Goal: Transaction & Acquisition: Purchase product/service

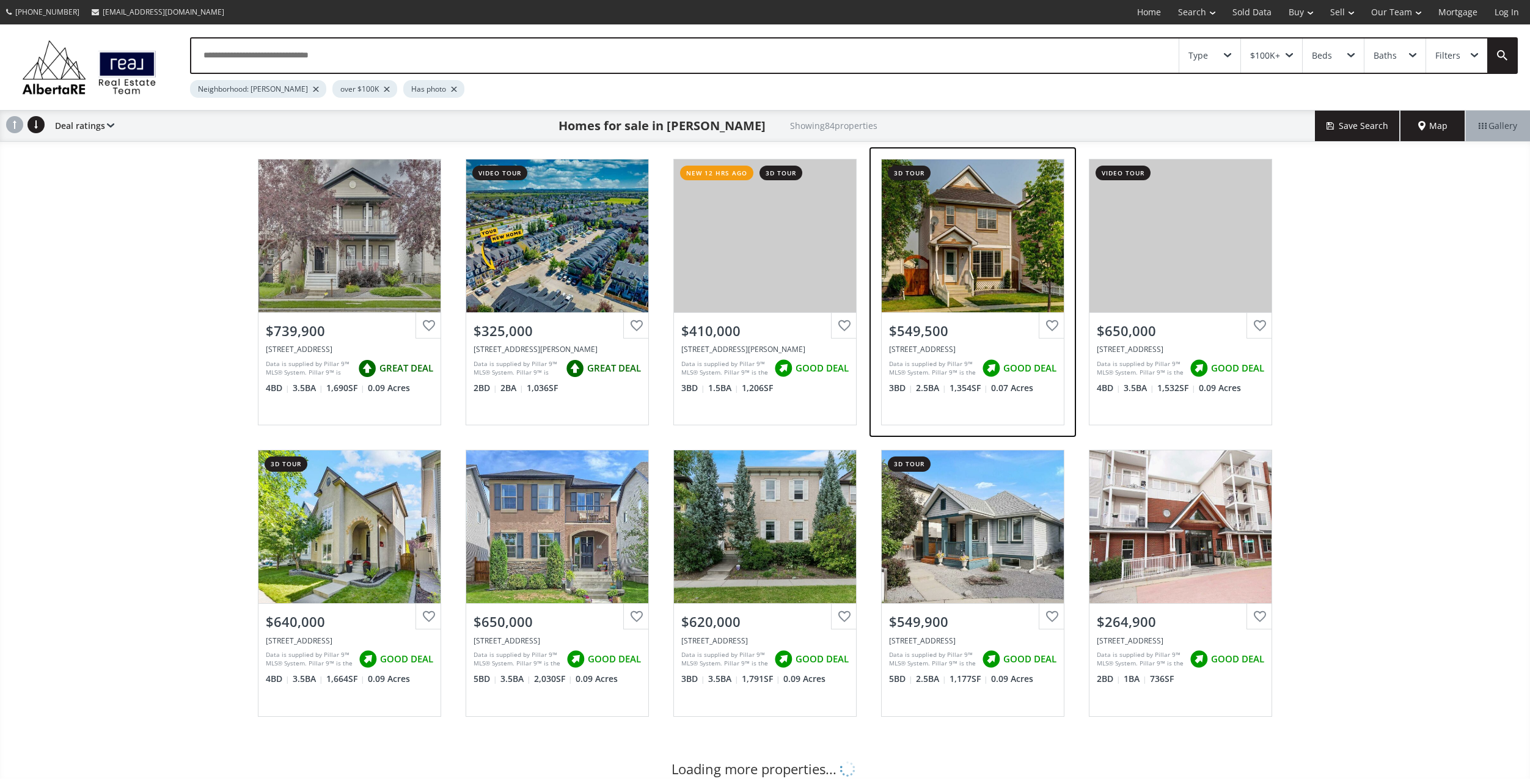
click at [1001, 274] on div "View Photos & Details" at bounding box center [973, 235] width 182 height 153
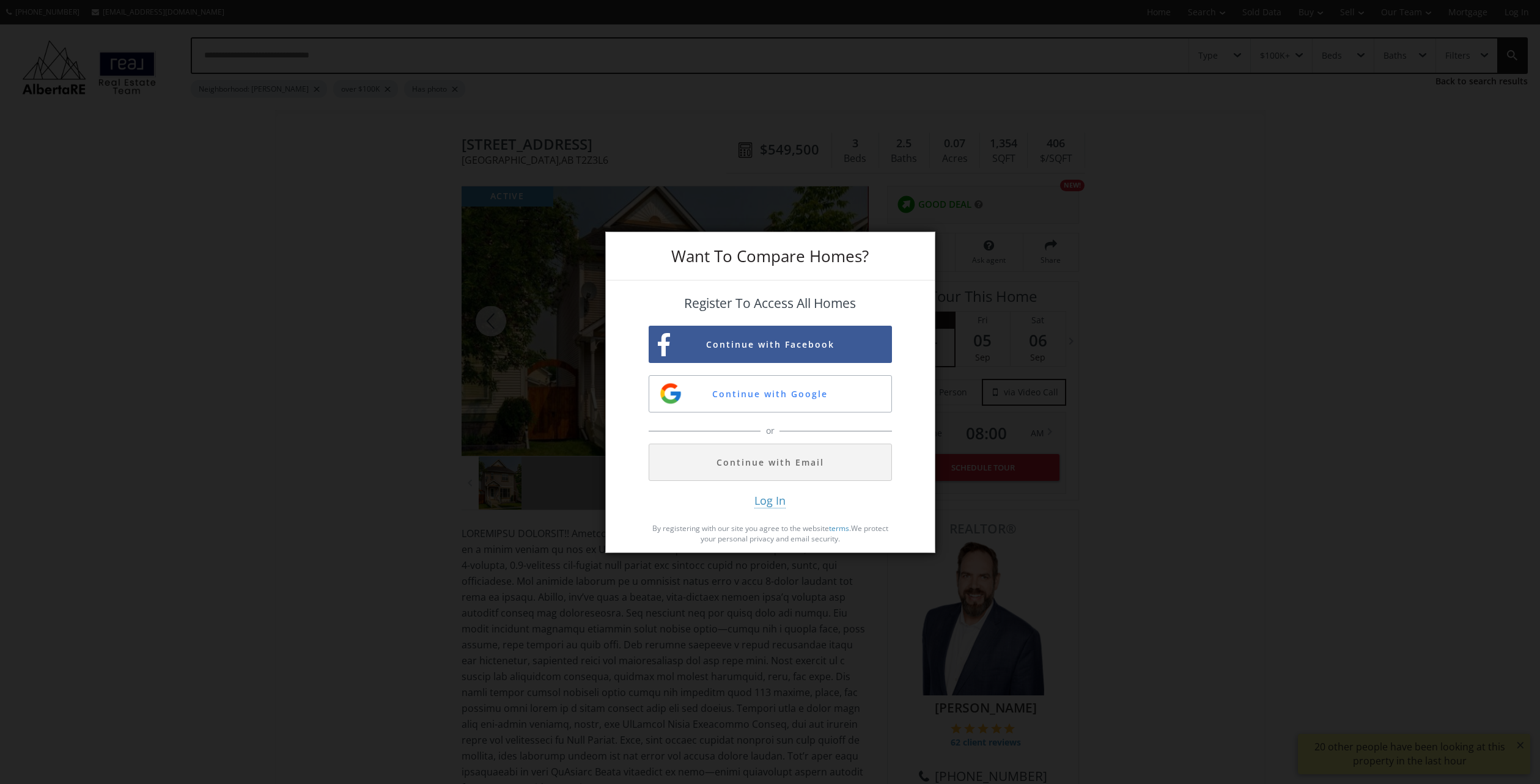
click at [1255, 305] on div "Want To Compare Homes? Register To Access All Homes Continue with Facebook Cont…" at bounding box center [770, 392] width 1540 height 784
click at [787, 388] on button "Continue with Google" at bounding box center [770, 393] width 244 height 37
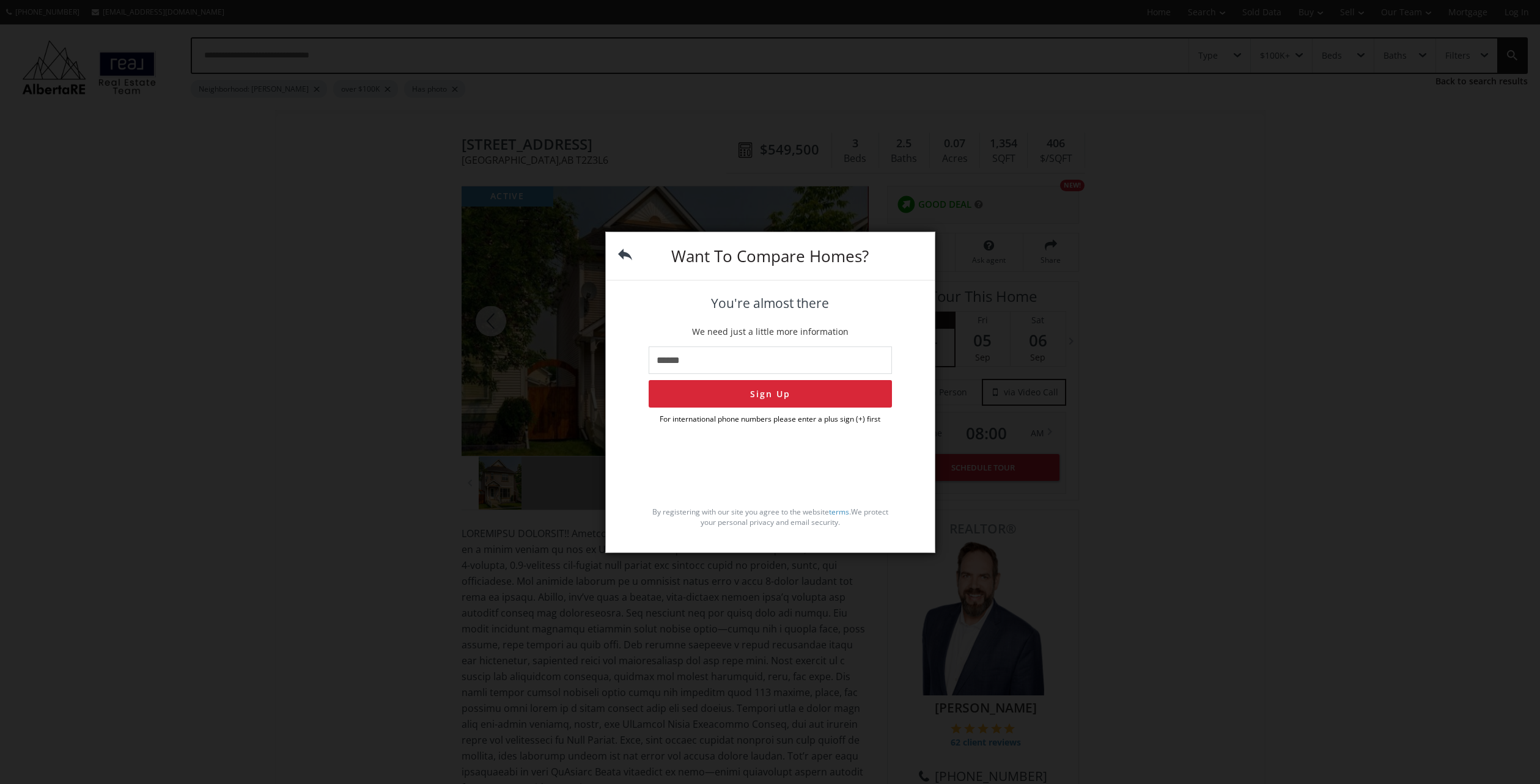
type input "**********"
click at [784, 394] on button "Sign Up" at bounding box center [770, 393] width 244 height 27
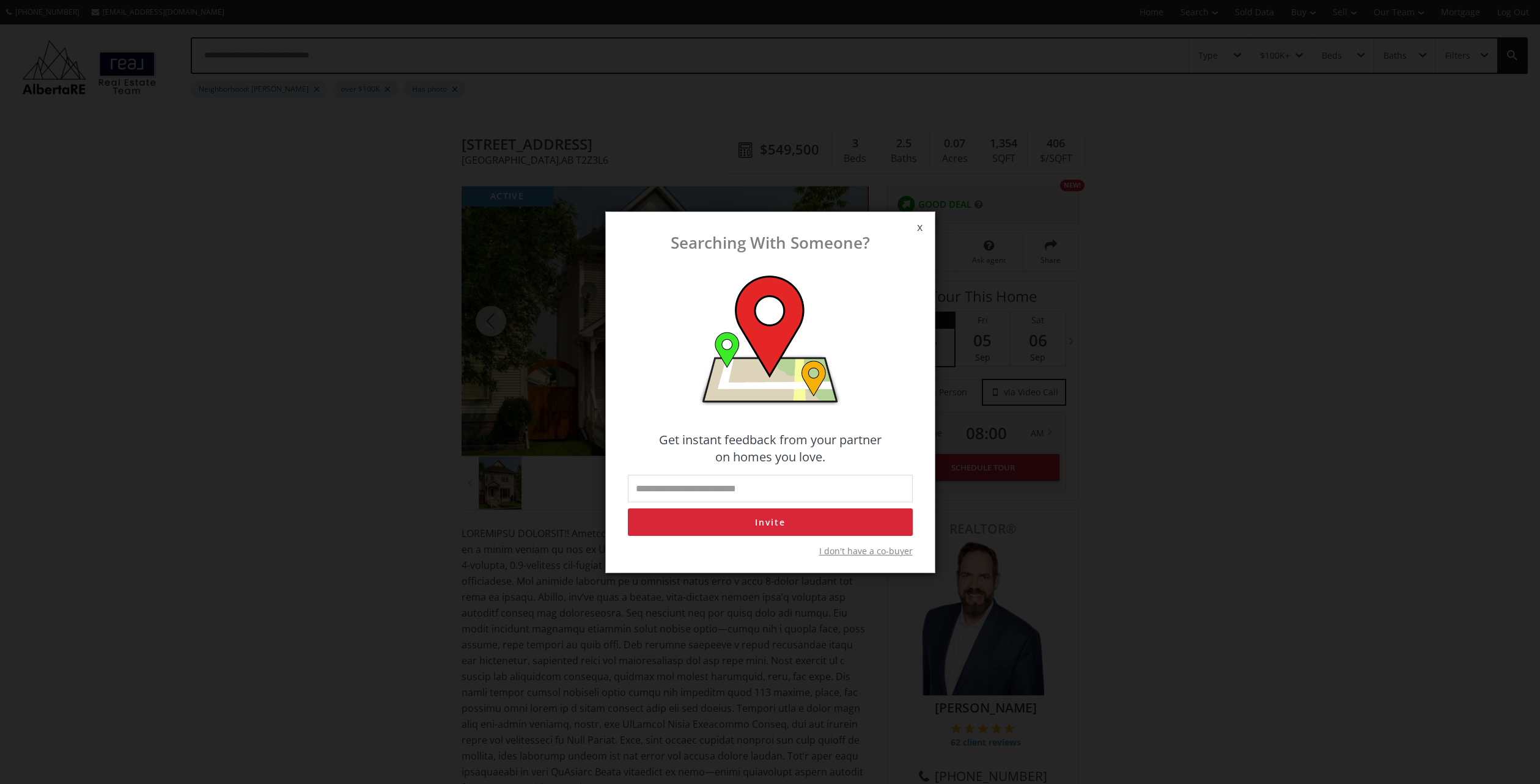
click at [796, 498] on input "email" at bounding box center [770, 488] width 285 height 27
click at [872, 460] on h4 "Get instant feedback from your partner on homes you love." at bounding box center [770, 448] width 285 height 34
click at [921, 227] on span "x" at bounding box center [919, 227] width 30 height 34
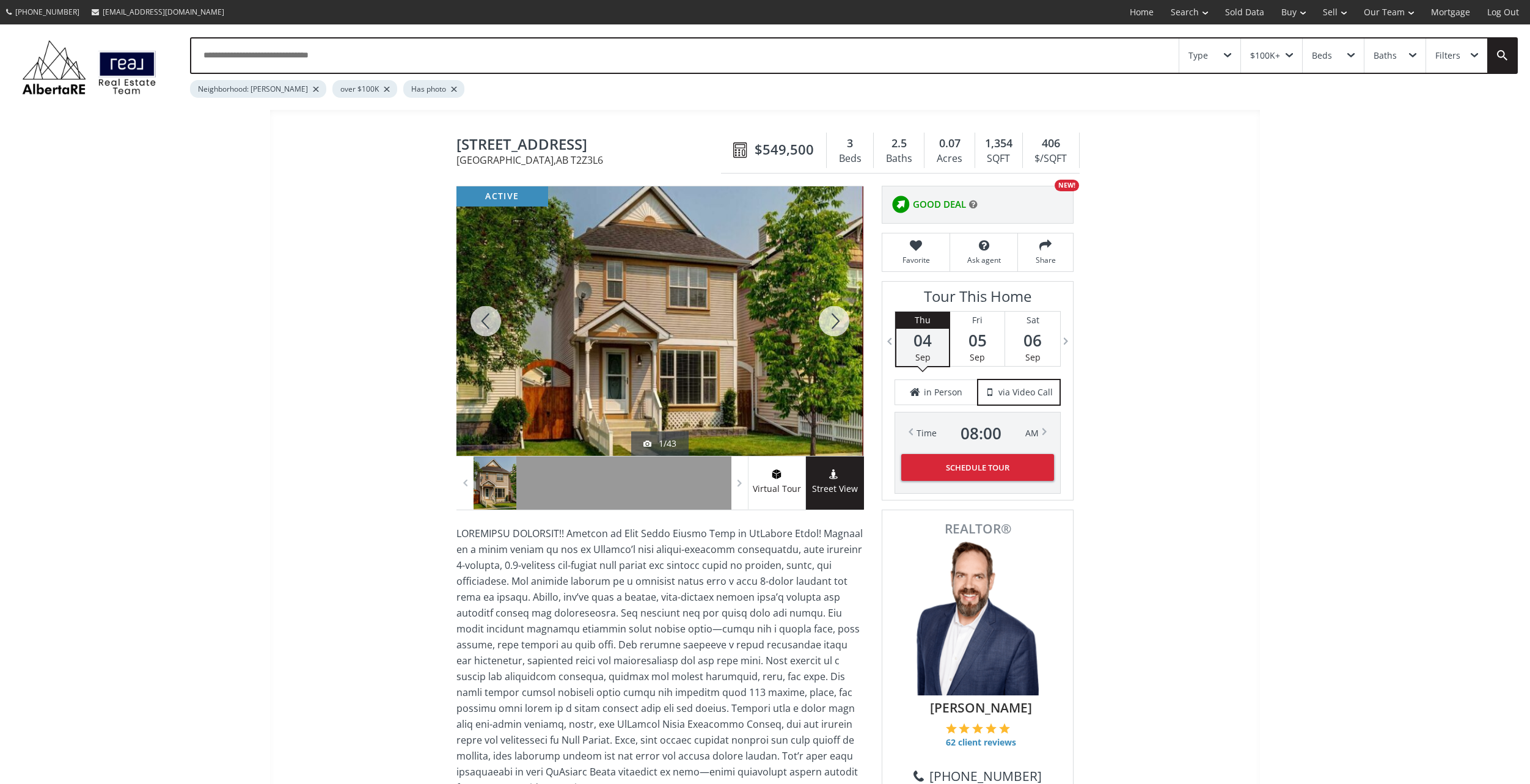
click at [836, 314] on div at bounding box center [834, 321] width 59 height 269
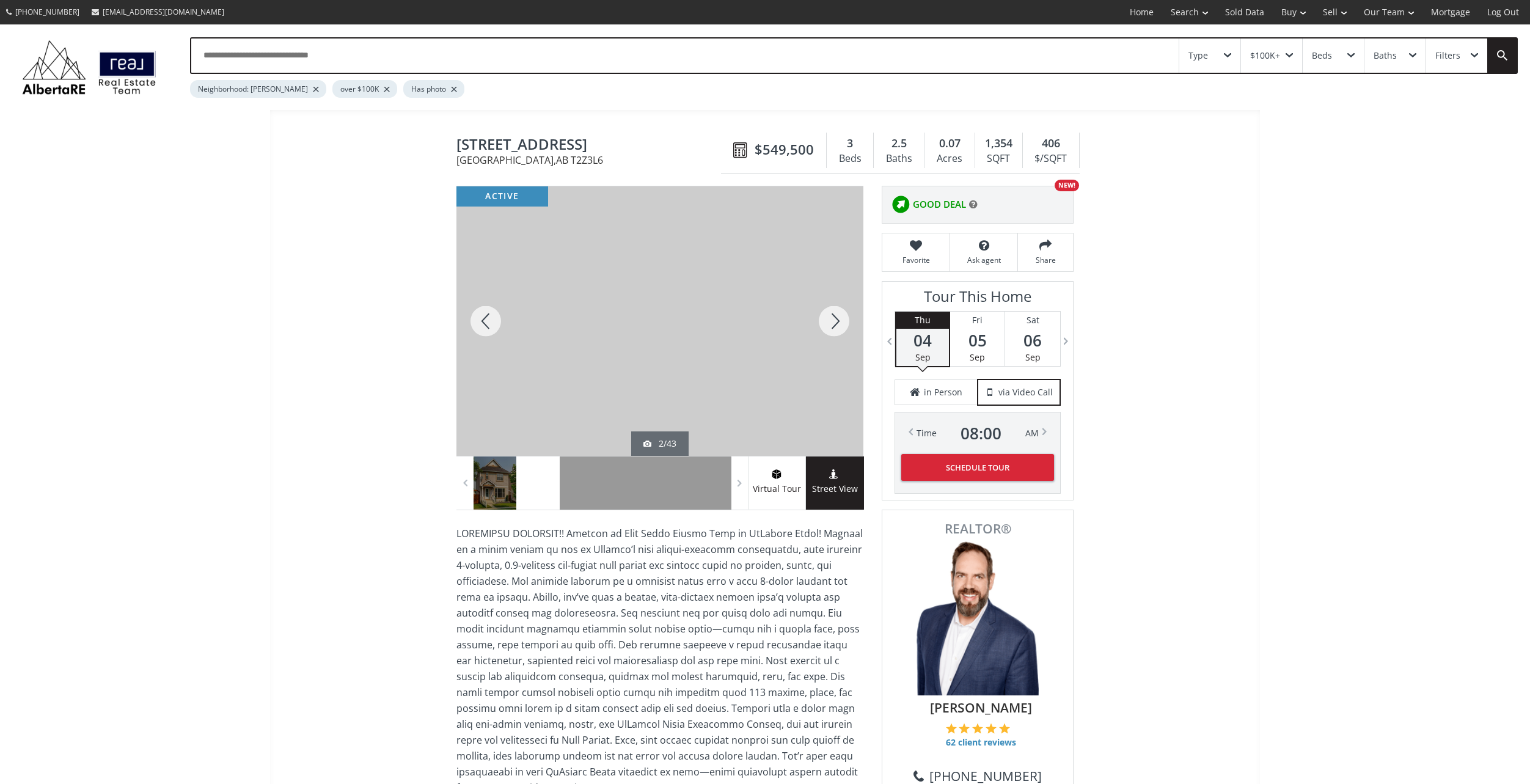
click at [841, 317] on div at bounding box center [834, 321] width 59 height 269
click at [837, 319] on div at bounding box center [834, 321] width 59 height 269
click at [836, 321] on div at bounding box center [834, 321] width 59 height 269
click at [831, 328] on div at bounding box center [834, 321] width 59 height 269
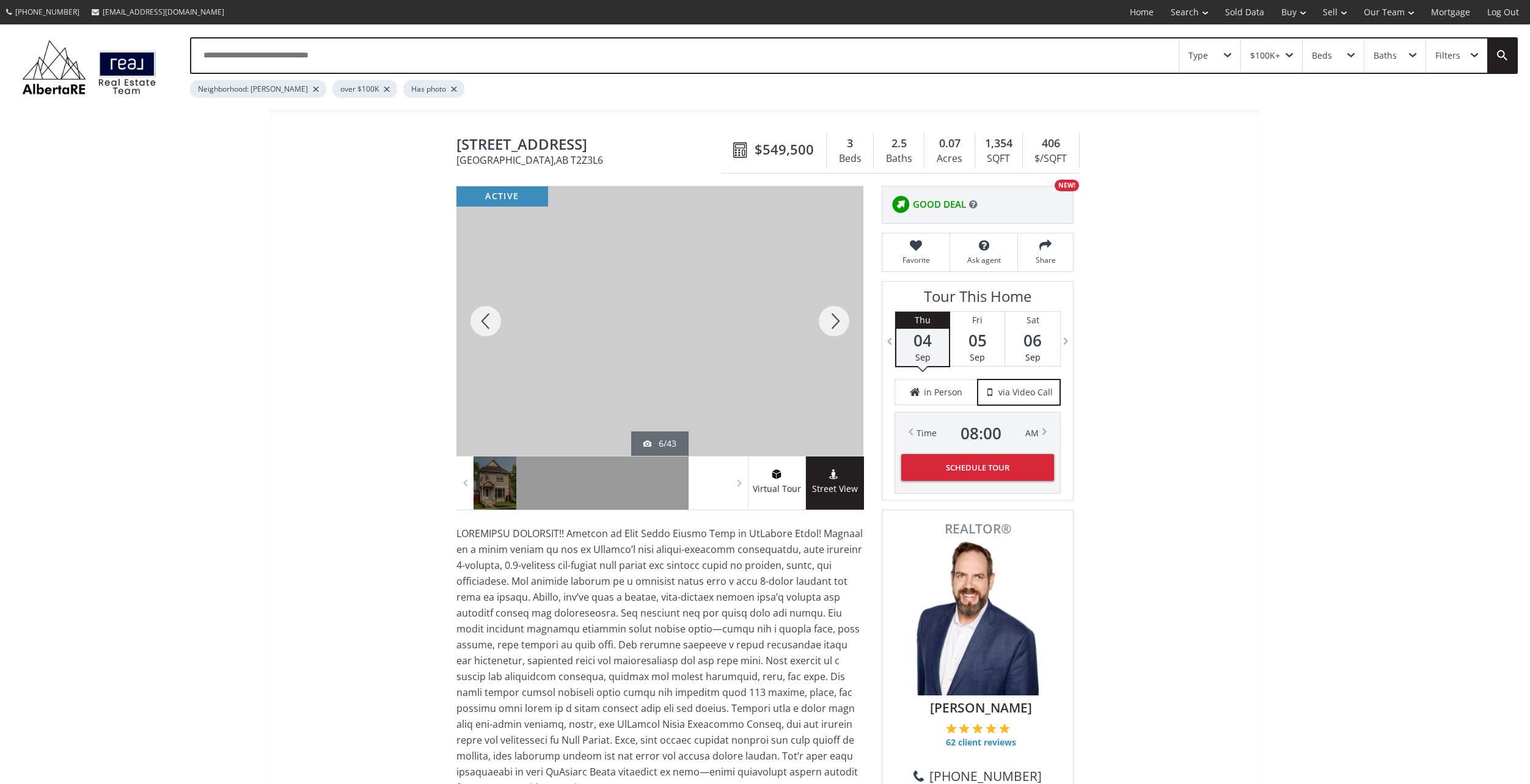
click at [834, 324] on div at bounding box center [834, 321] width 59 height 269
click at [832, 324] on div at bounding box center [834, 321] width 59 height 269
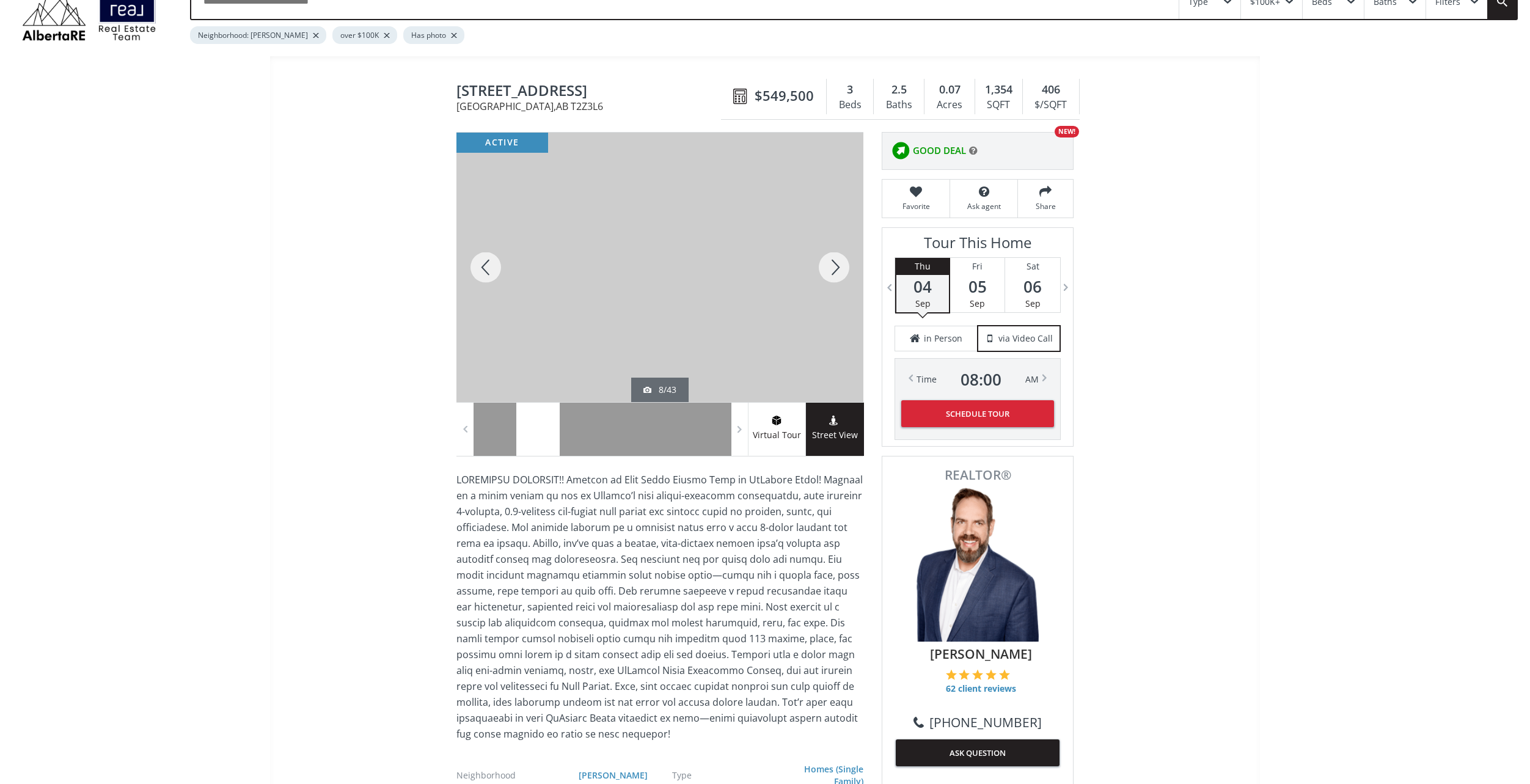
scroll to position [61, 0]
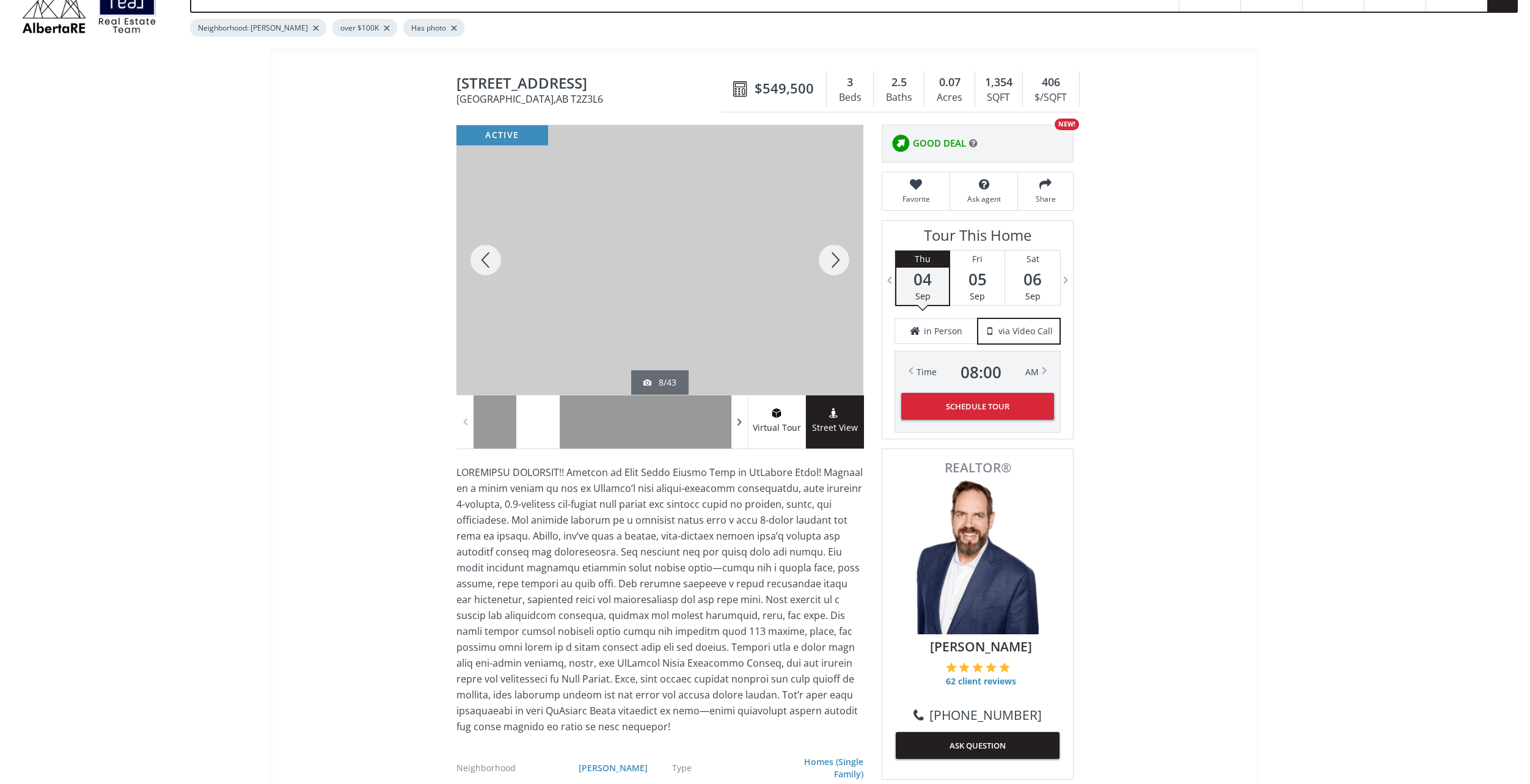
click at [737, 418] on span at bounding box center [740, 422] width 12 height 18
click at [742, 415] on span at bounding box center [740, 422] width 12 height 18
click at [744, 415] on span at bounding box center [740, 422] width 12 height 18
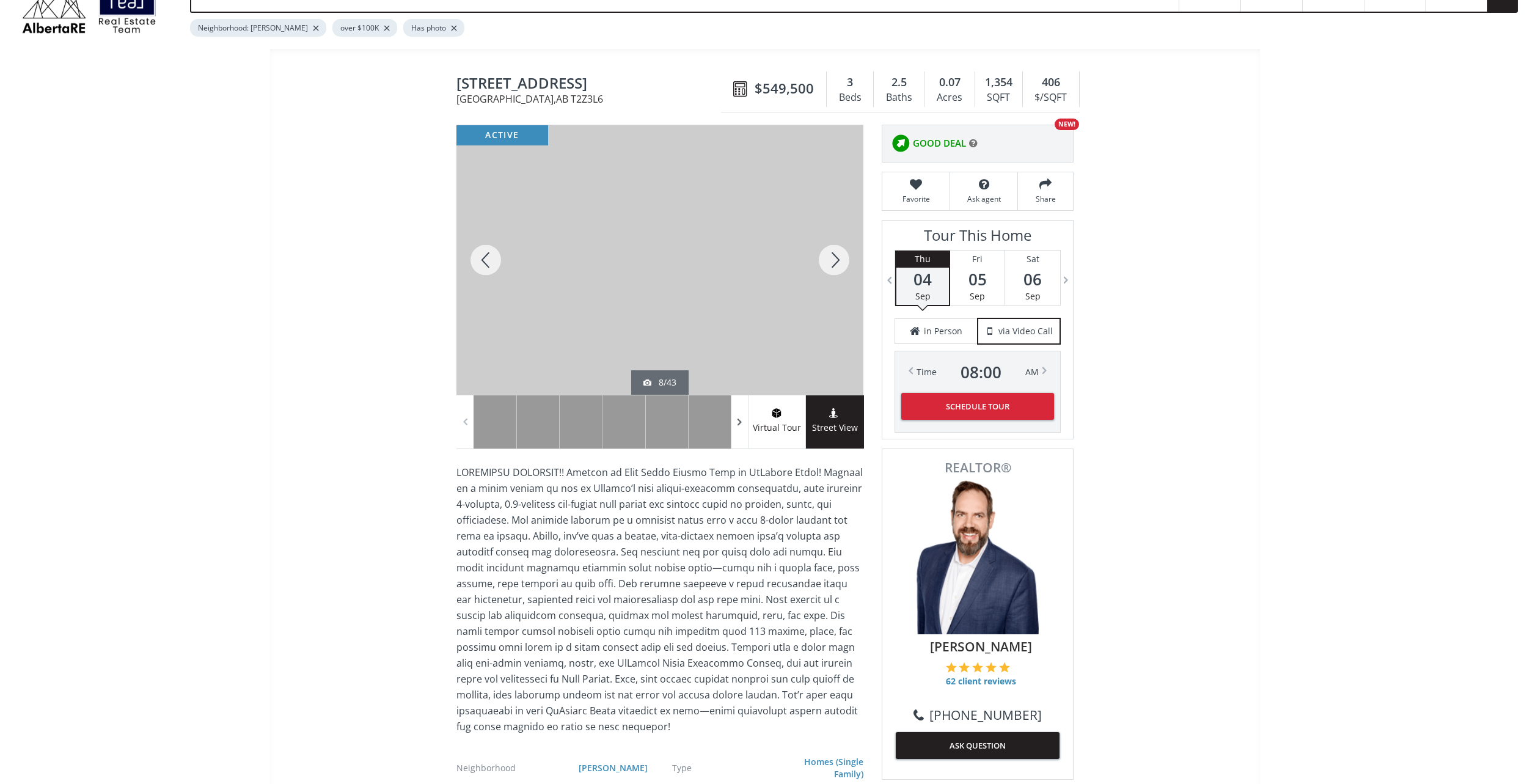
click at [743, 415] on span at bounding box center [740, 422] width 12 height 18
click at [743, 414] on span at bounding box center [740, 422] width 12 height 18
click at [743, 413] on span at bounding box center [740, 422] width 12 height 18
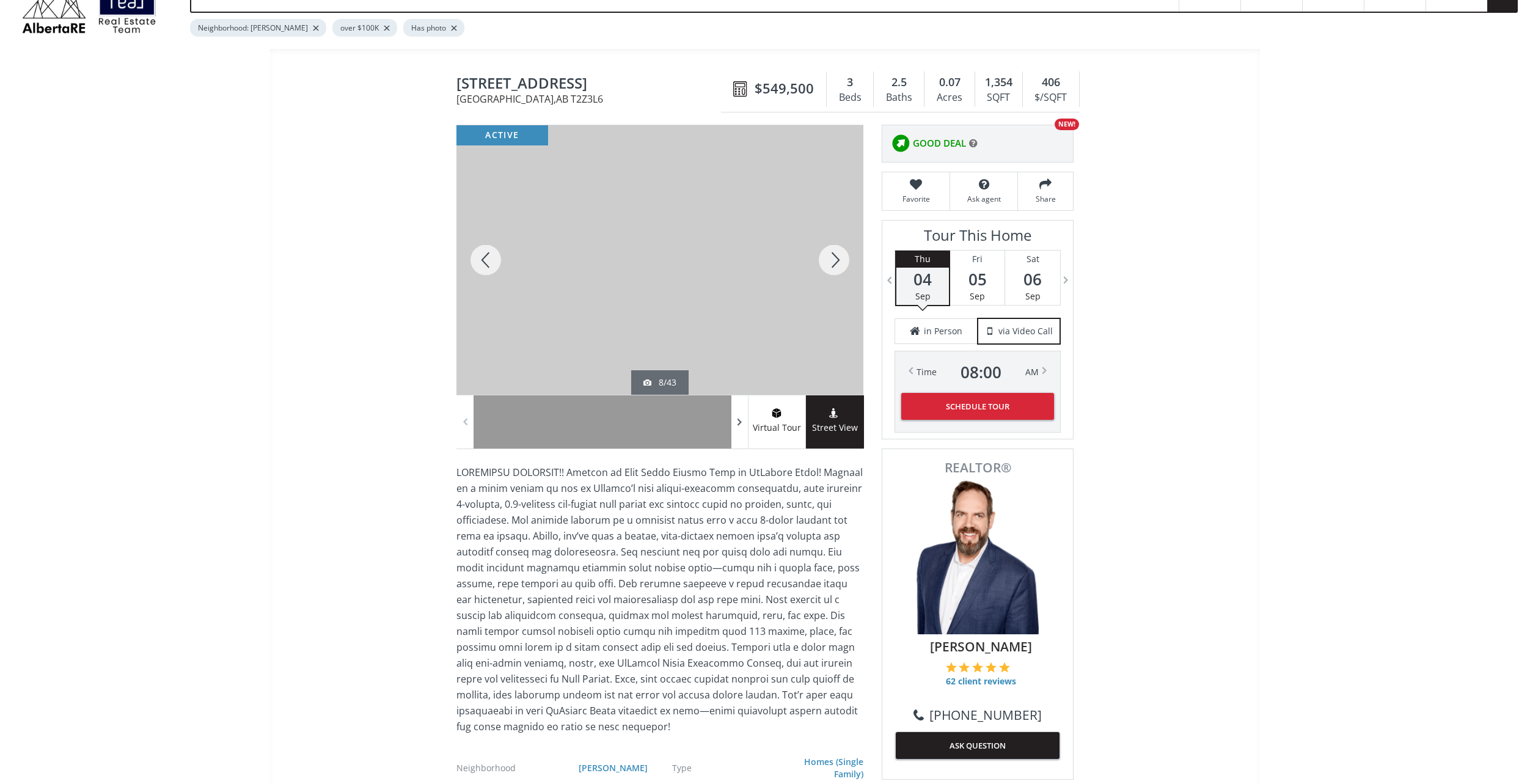
click at [743, 413] on span at bounding box center [740, 422] width 12 height 18
click at [740, 413] on span at bounding box center [740, 422] width 12 height 18
click at [740, 414] on span at bounding box center [740, 422] width 12 height 18
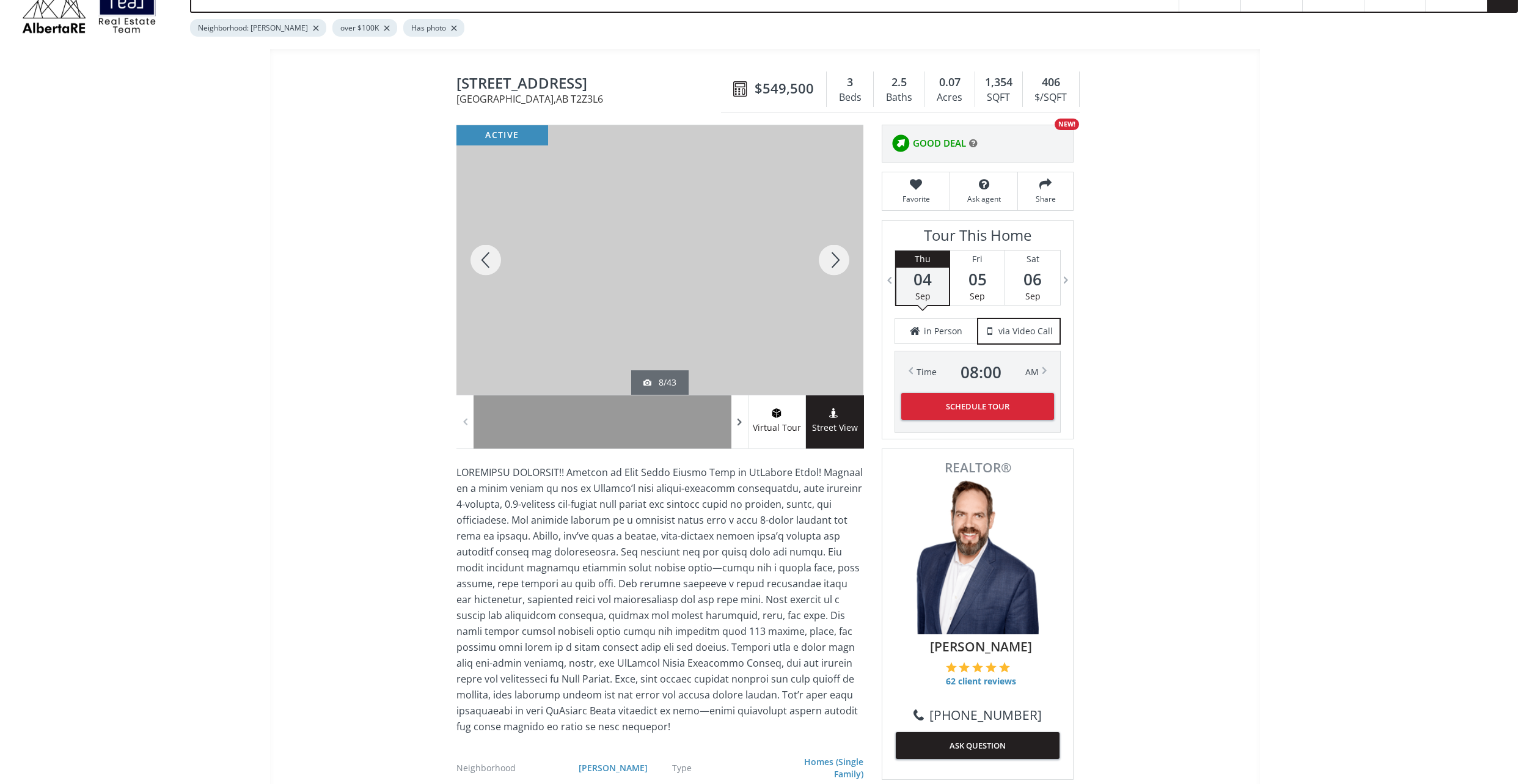
click at [737, 417] on span at bounding box center [740, 422] width 12 height 18
click at [739, 417] on span at bounding box center [740, 422] width 12 height 18
click at [739, 416] on span at bounding box center [740, 422] width 12 height 18
click at [740, 416] on span at bounding box center [740, 422] width 12 height 18
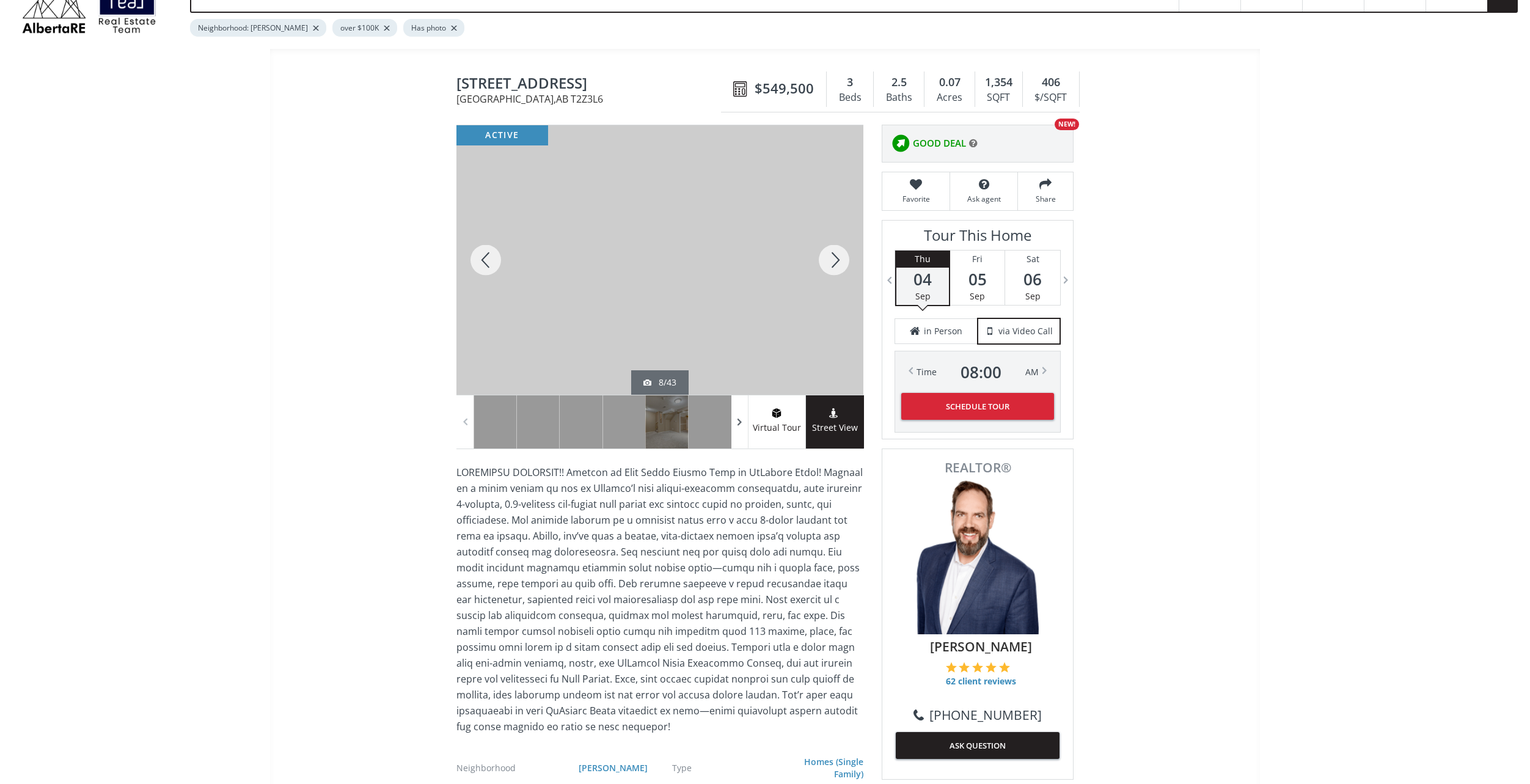
click at [738, 418] on span at bounding box center [740, 422] width 12 height 18
click at [738, 418] on span at bounding box center [740, 422] width 12 height 18
click at [738, 419] on span at bounding box center [740, 422] width 12 height 18
click at [738, 420] on span at bounding box center [740, 422] width 12 height 18
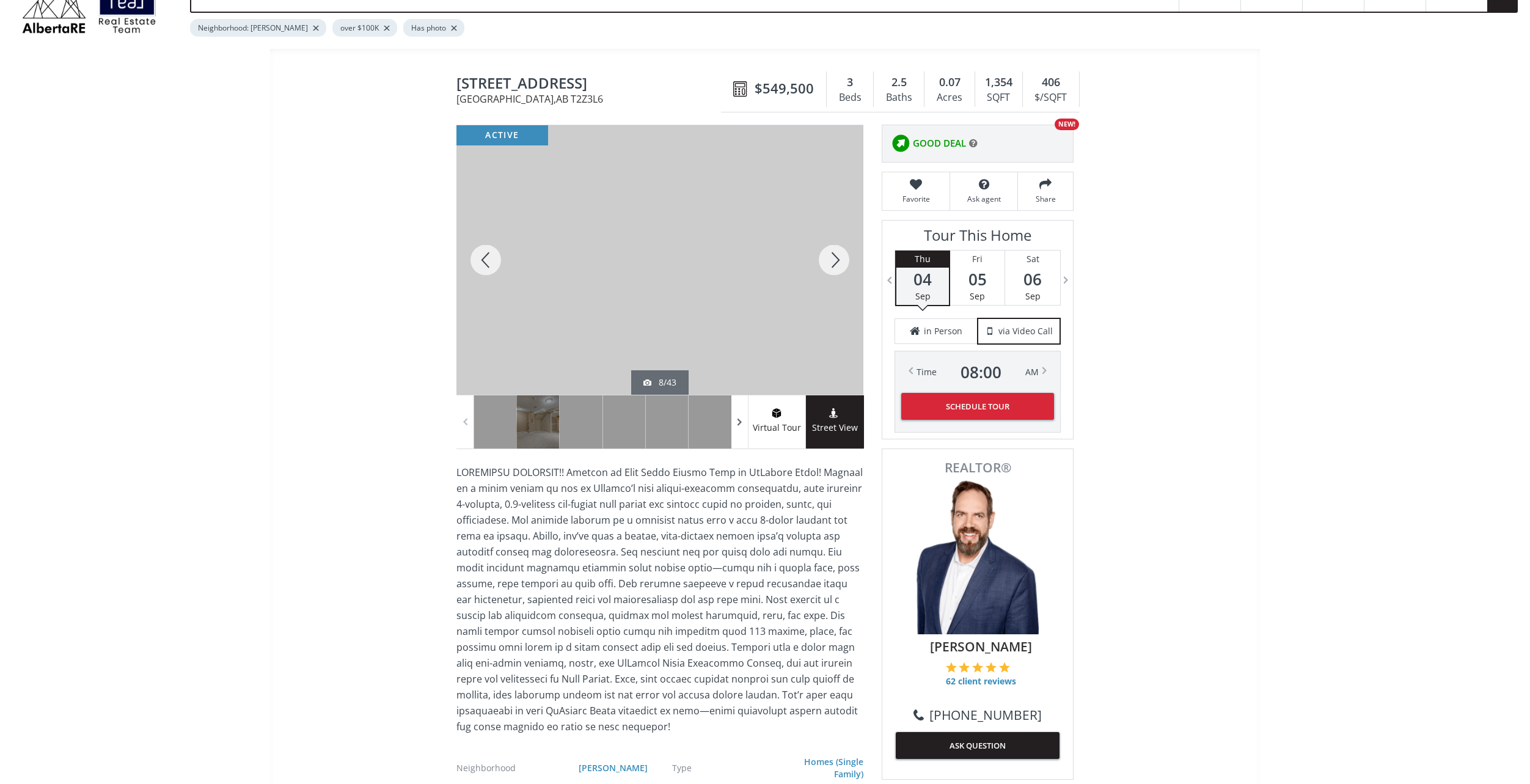
click at [737, 420] on span at bounding box center [740, 422] width 12 height 18
click at [738, 420] on span at bounding box center [740, 422] width 12 height 18
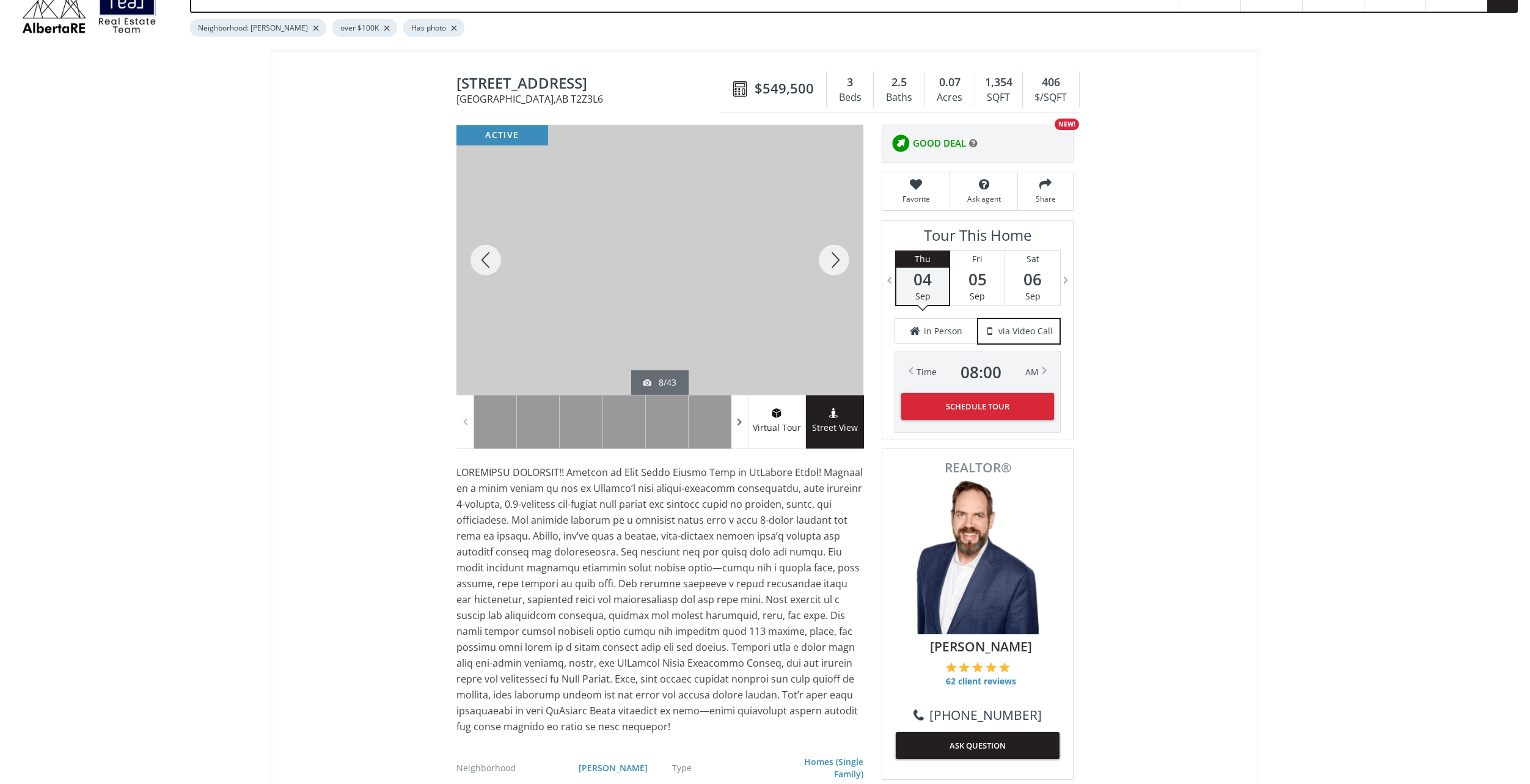
click at [738, 420] on span at bounding box center [740, 422] width 12 height 18
click at [842, 264] on div at bounding box center [834, 260] width 59 height 269
click at [843, 264] on div at bounding box center [834, 260] width 59 height 269
click at [844, 264] on div at bounding box center [834, 260] width 59 height 269
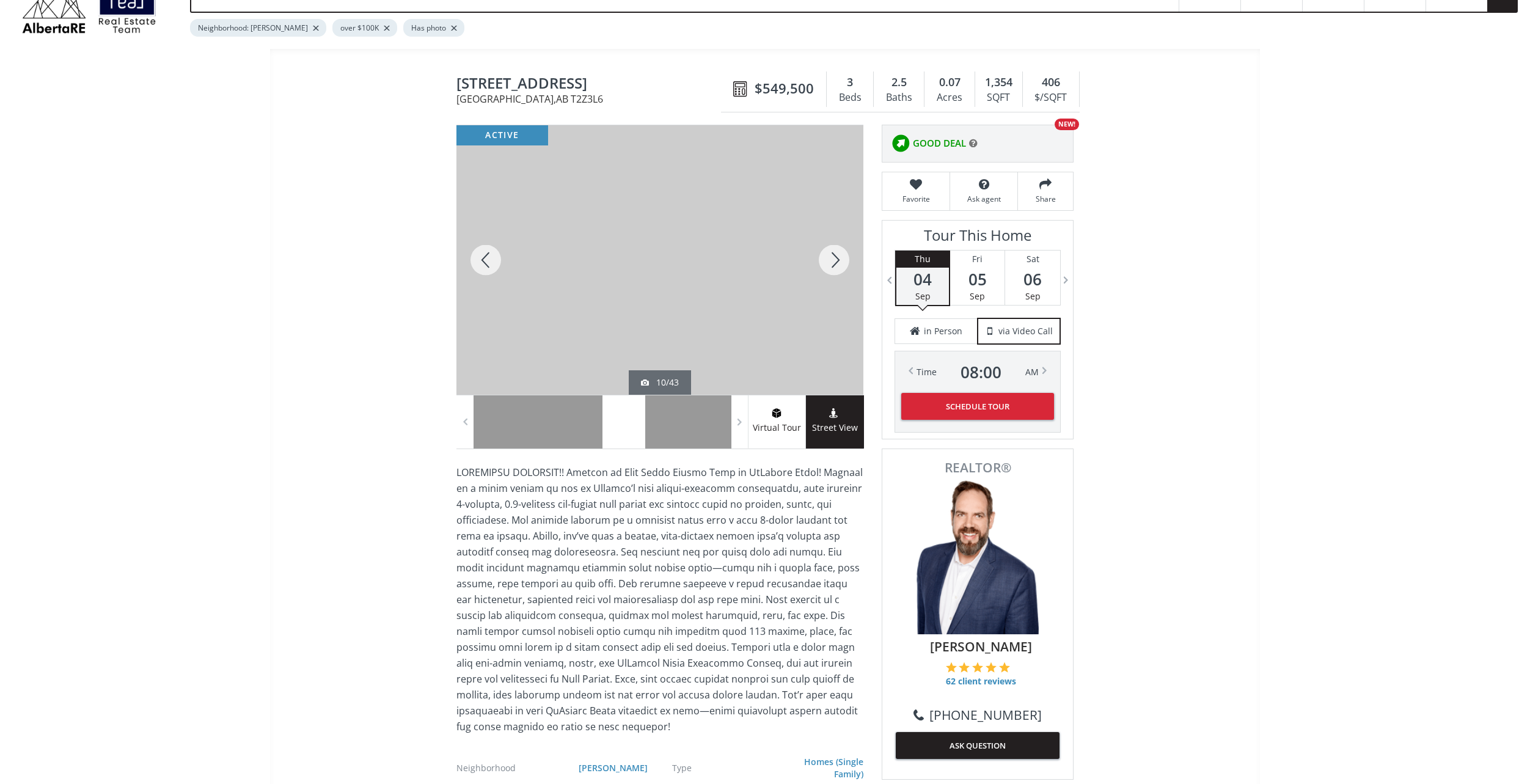
click at [844, 264] on div at bounding box center [834, 260] width 59 height 269
click at [843, 264] on div at bounding box center [834, 260] width 59 height 269
click at [842, 264] on div at bounding box center [834, 260] width 59 height 269
click at [836, 260] on div at bounding box center [834, 260] width 59 height 269
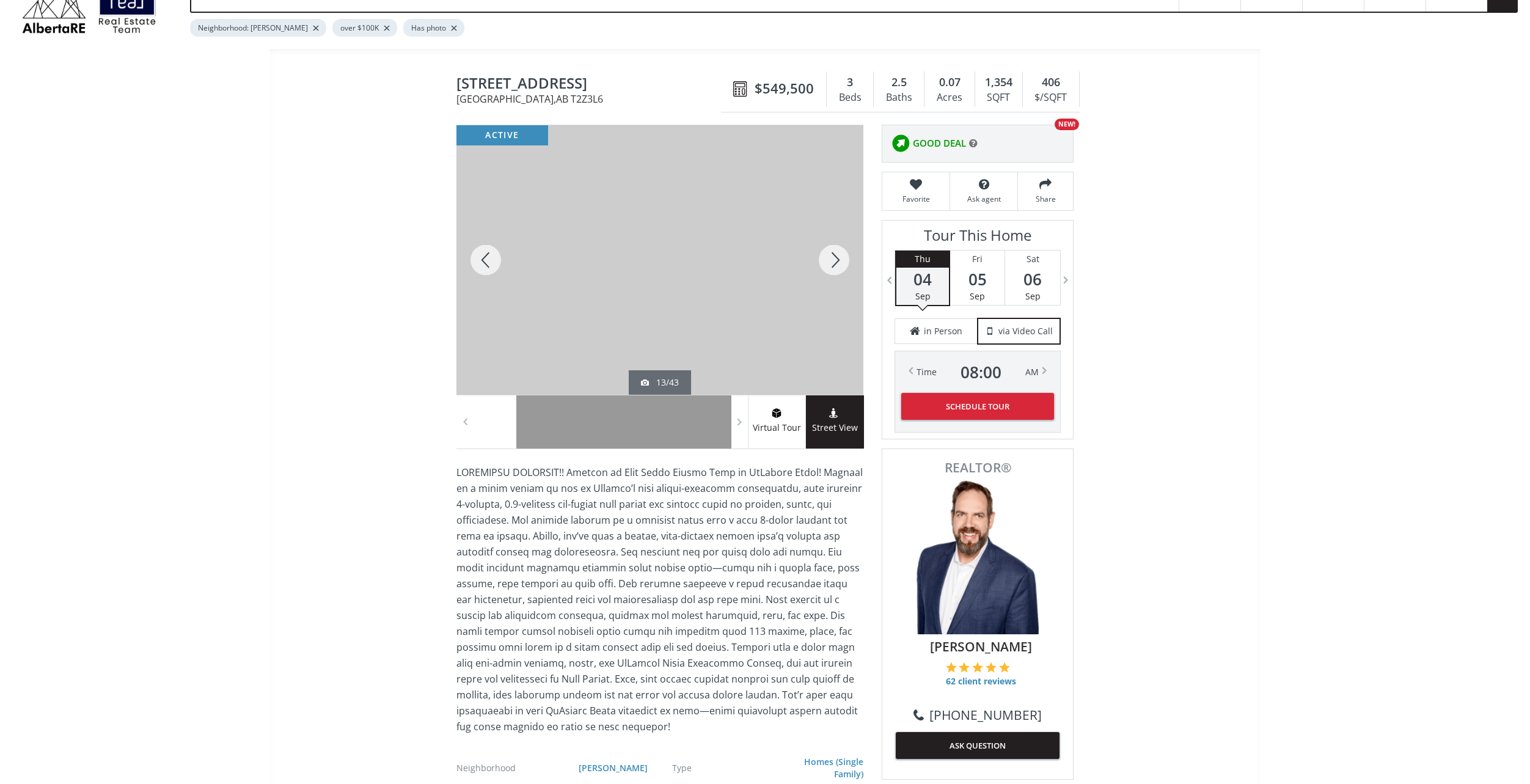
click at [836, 259] on div at bounding box center [834, 260] width 59 height 269
click at [836, 259] on div at bounding box center [834, 260] width 59 height 269
click at [835, 259] on div at bounding box center [834, 260] width 59 height 269
click at [833, 260] on div at bounding box center [834, 260] width 59 height 269
click at [832, 260] on div at bounding box center [834, 260] width 59 height 269
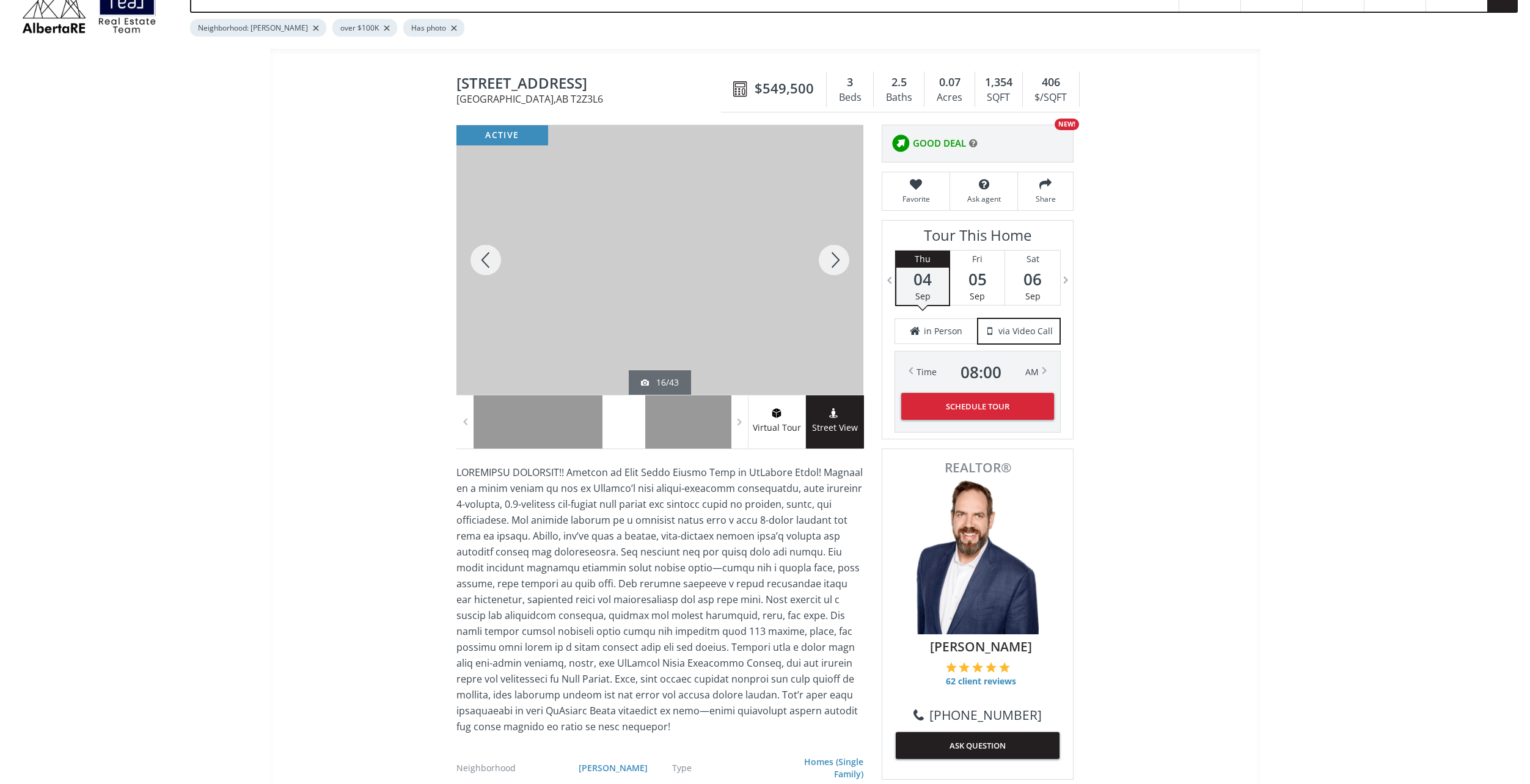
click at [832, 260] on div at bounding box center [834, 260] width 59 height 269
click at [834, 260] on div at bounding box center [834, 260] width 59 height 269
click at [832, 260] on div at bounding box center [834, 260] width 59 height 269
click at [833, 261] on div at bounding box center [834, 260] width 59 height 269
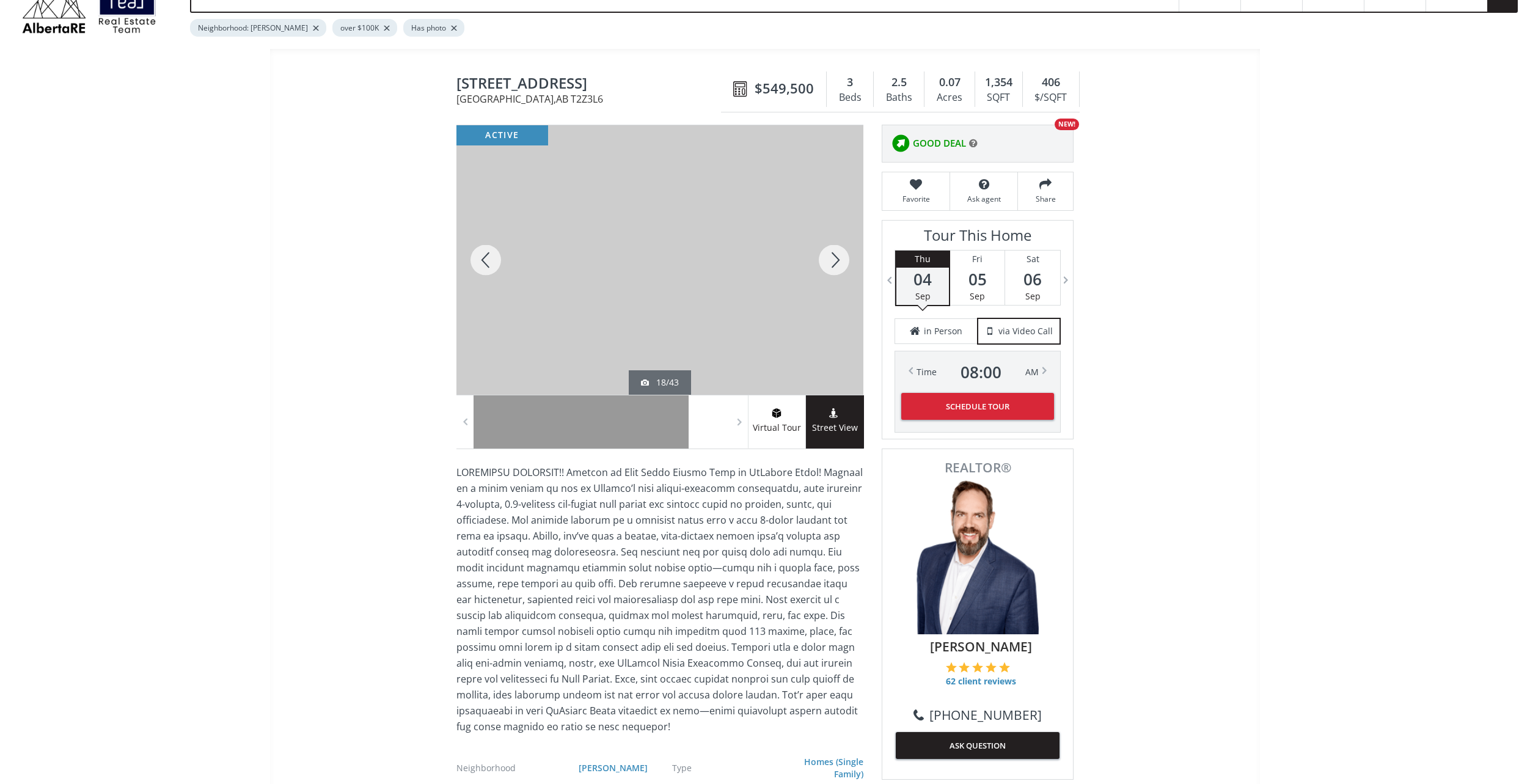
click at [832, 262] on div at bounding box center [834, 260] width 59 height 269
click at [834, 262] on div at bounding box center [834, 260] width 59 height 269
click at [835, 262] on div at bounding box center [834, 260] width 59 height 269
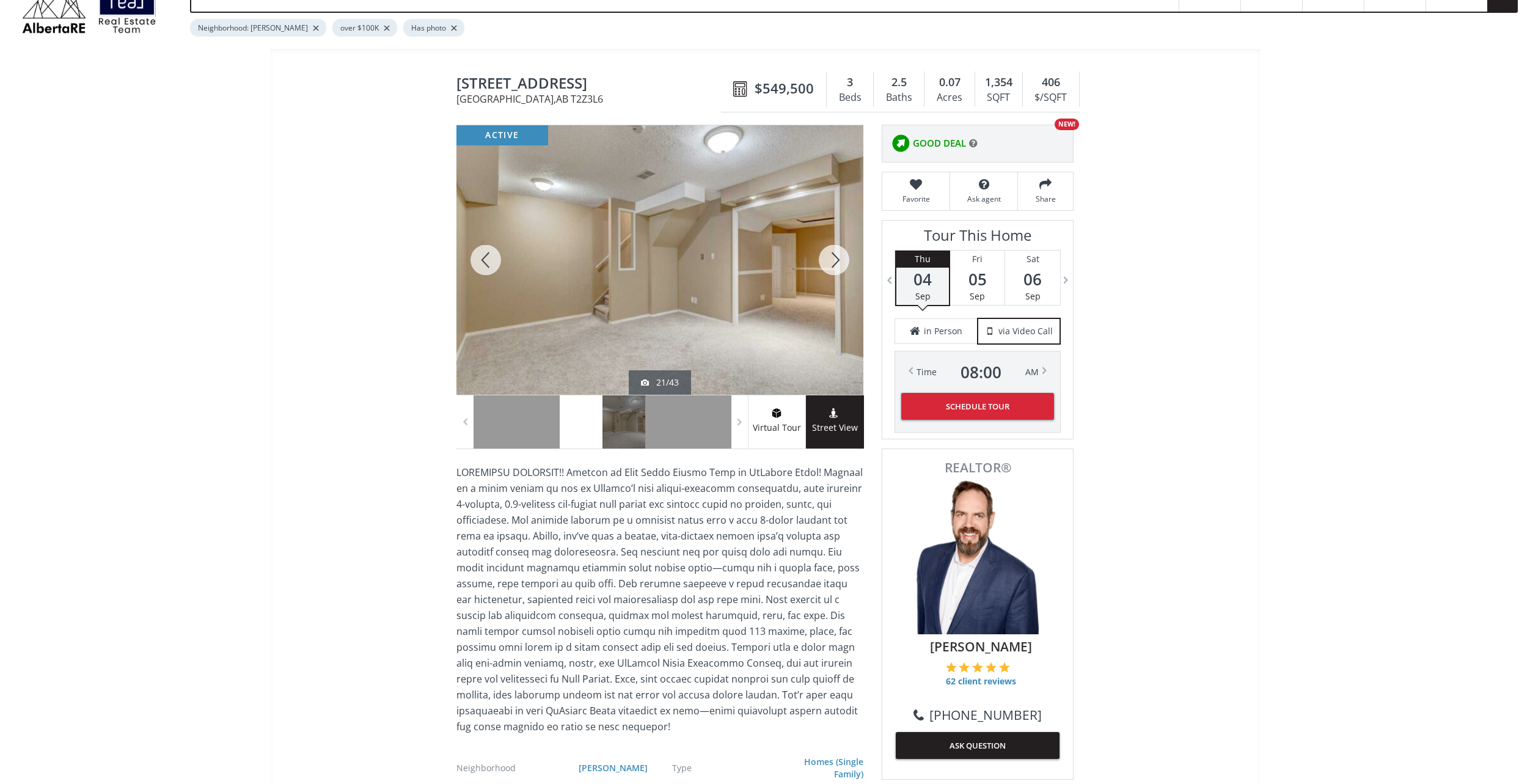
click at [835, 262] on div at bounding box center [834, 260] width 59 height 269
click at [835, 263] on div at bounding box center [834, 260] width 59 height 269
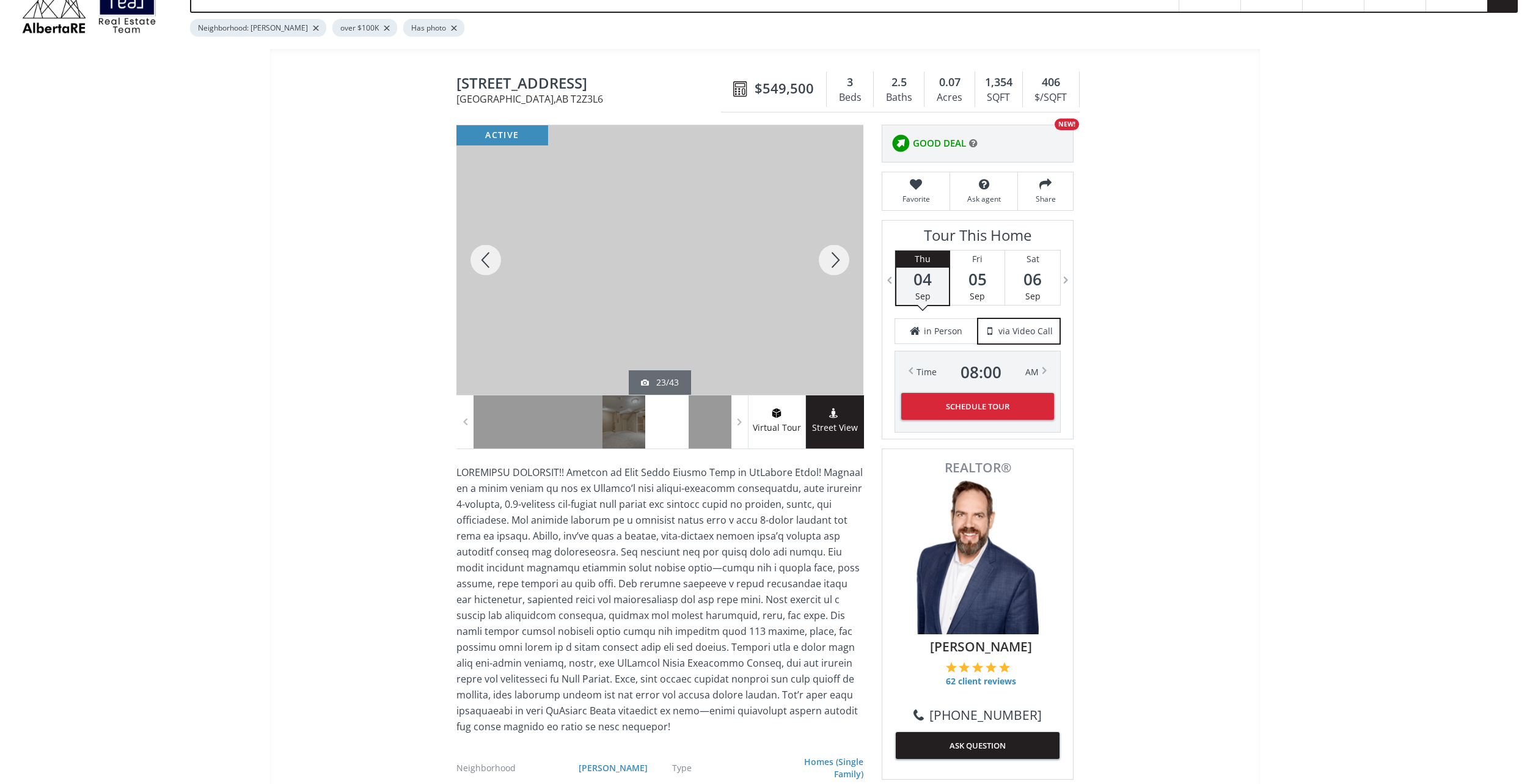
click at [836, 260] on div at bounding box center [834, 260] width 59 height 269
click at [841, 257] on div at bounding box center [834, 260] width 59 height 269
click at [839, 256] on div at bounding box center [834, 260] width 59 height 269
click at [831, 250] on div at bounding box center [834, 260] width 59 height 269
click at [834, 253] on div at bounding box center [834, 260] width 59 height 269
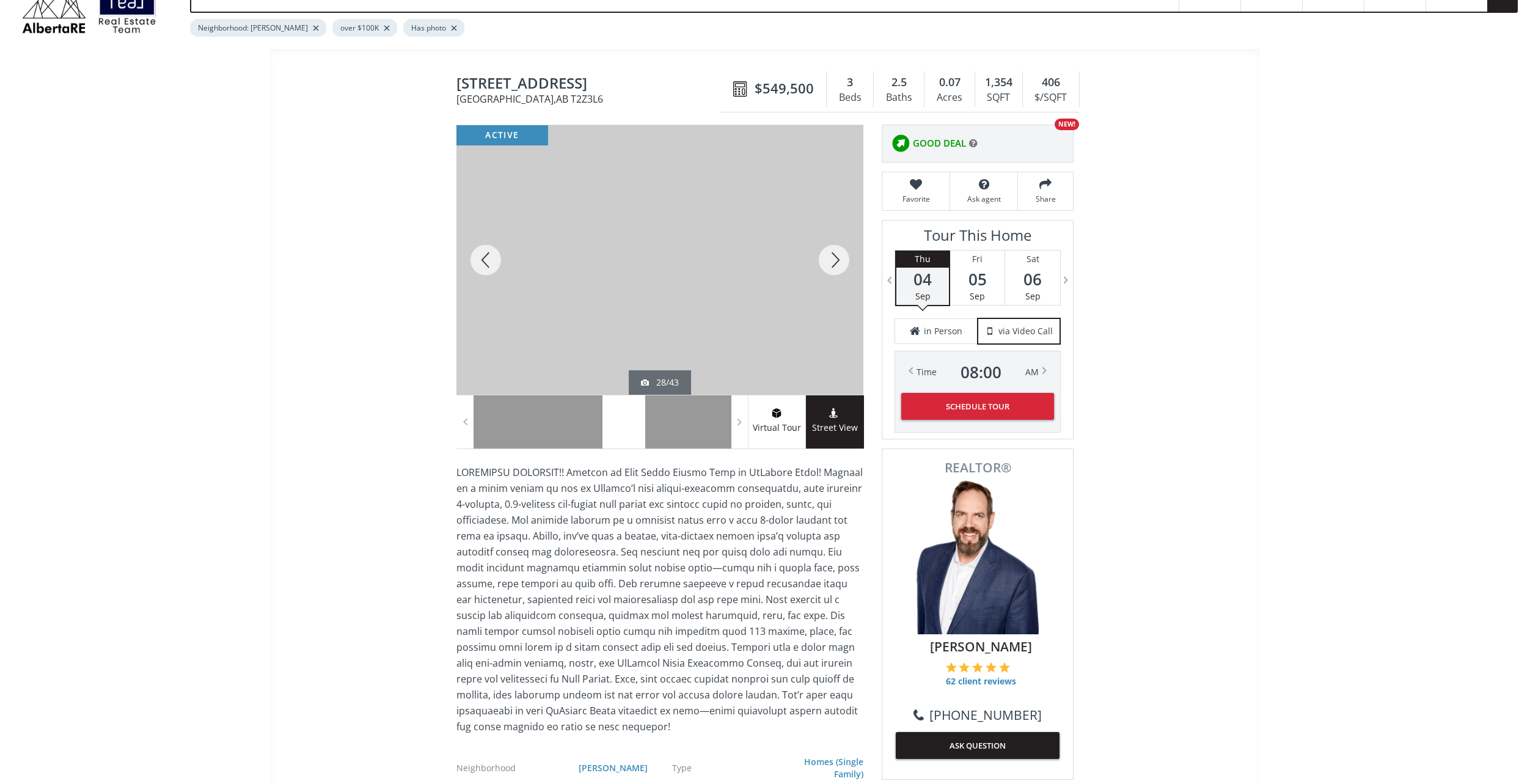
click at [834, 254] on div at bounding box center [834, 260] width 59 height 269
click at [834, 252] on div at bounding box center [834, 260] width 59 height 269
click at [494, 248] on div at bounding box center [486, 260] width 59 height 269
click at [491, 247] on div at bounding box center [486, 260] width 59 height 269
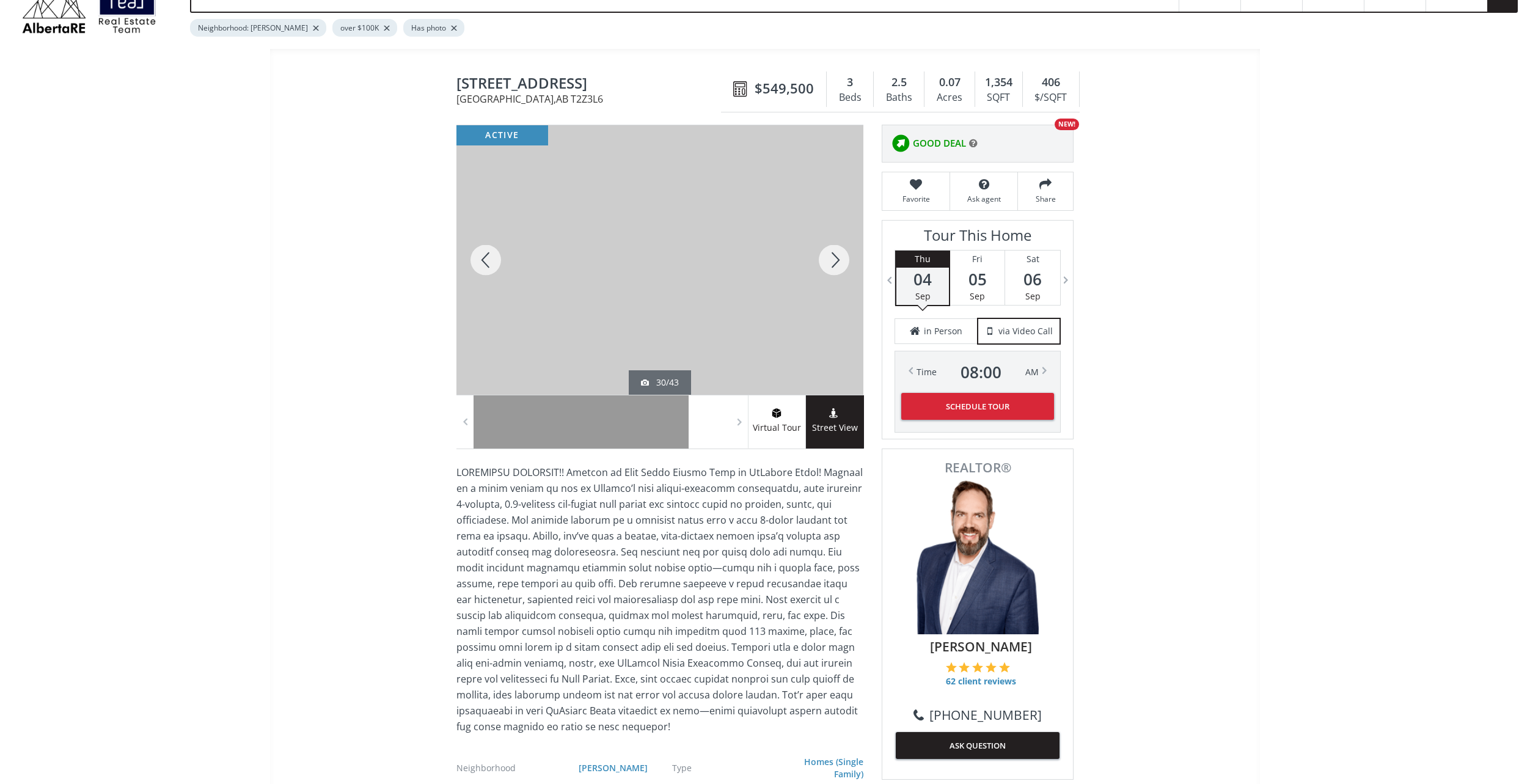
click at [492, 250] on div at bounding box center [486, 260] width 59 height 269
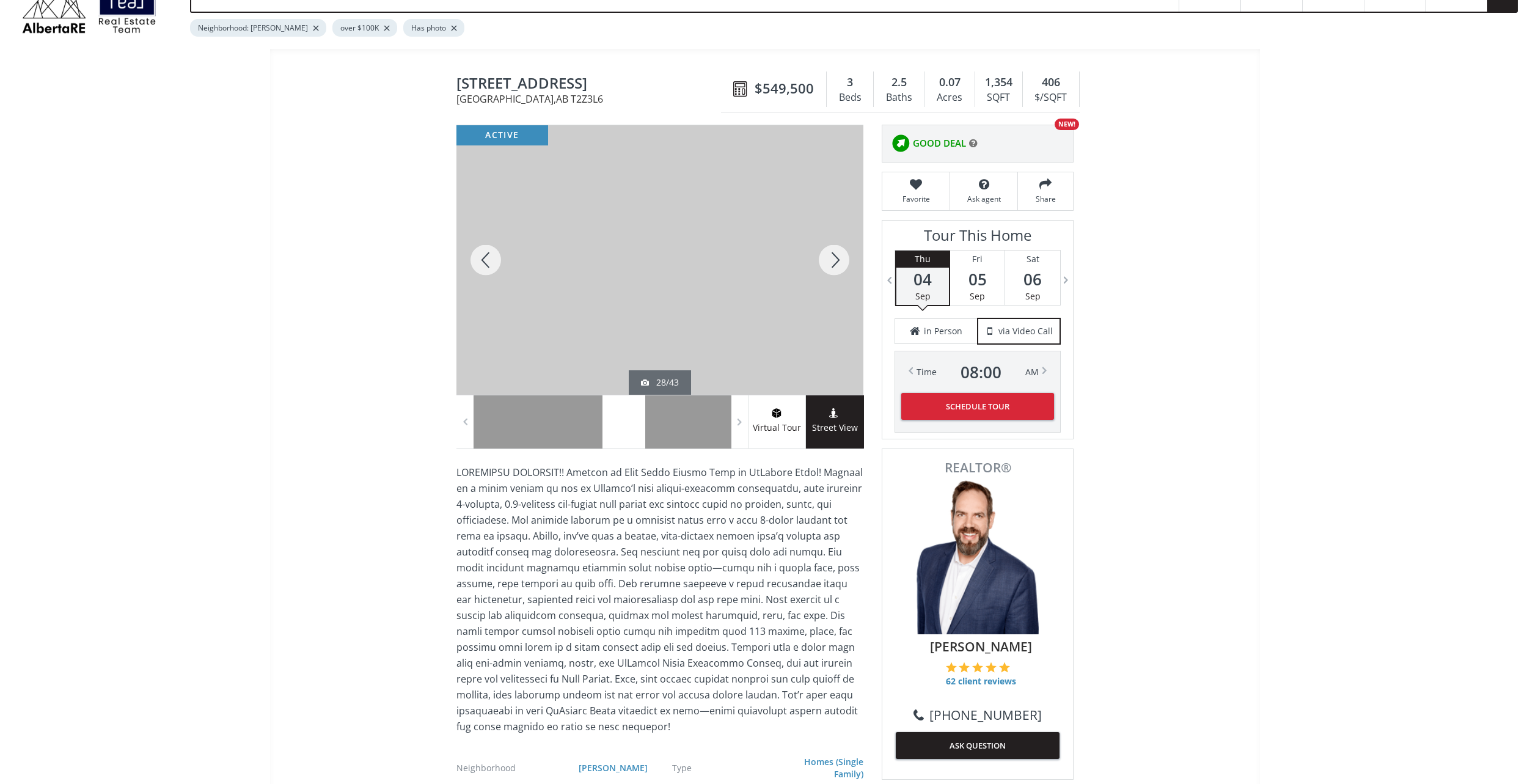
click at [492, 250] on div at bounding box center [486, 260] width 59 height 269
click at [491, 250] on div at bounding box center [486, 260] width 59 height 269
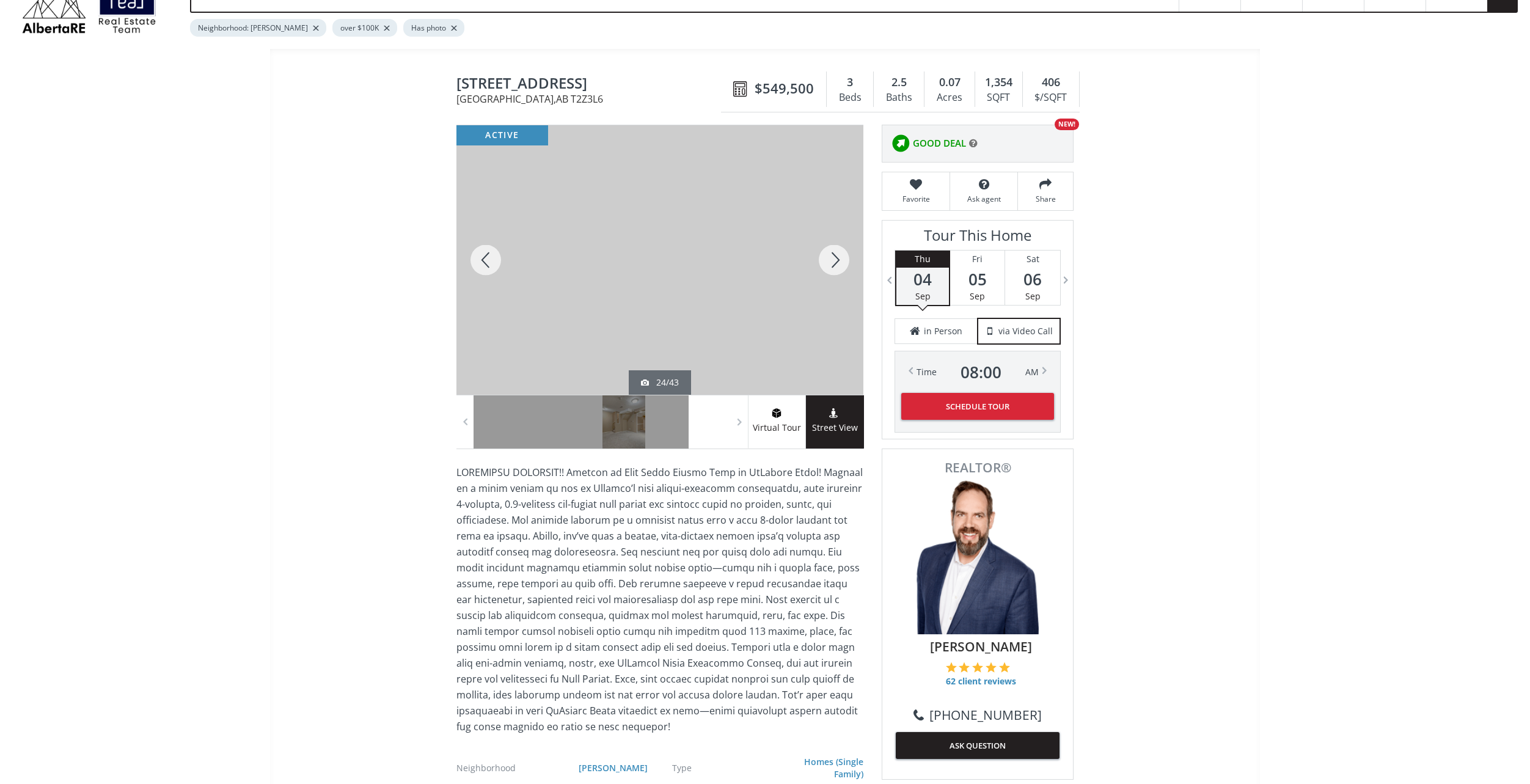
click at [491, 250] on div at bounding box center [486, 260] width 59 height 269
click at [490, 251] on div at bounding box center [486, 260] width 59 height 269
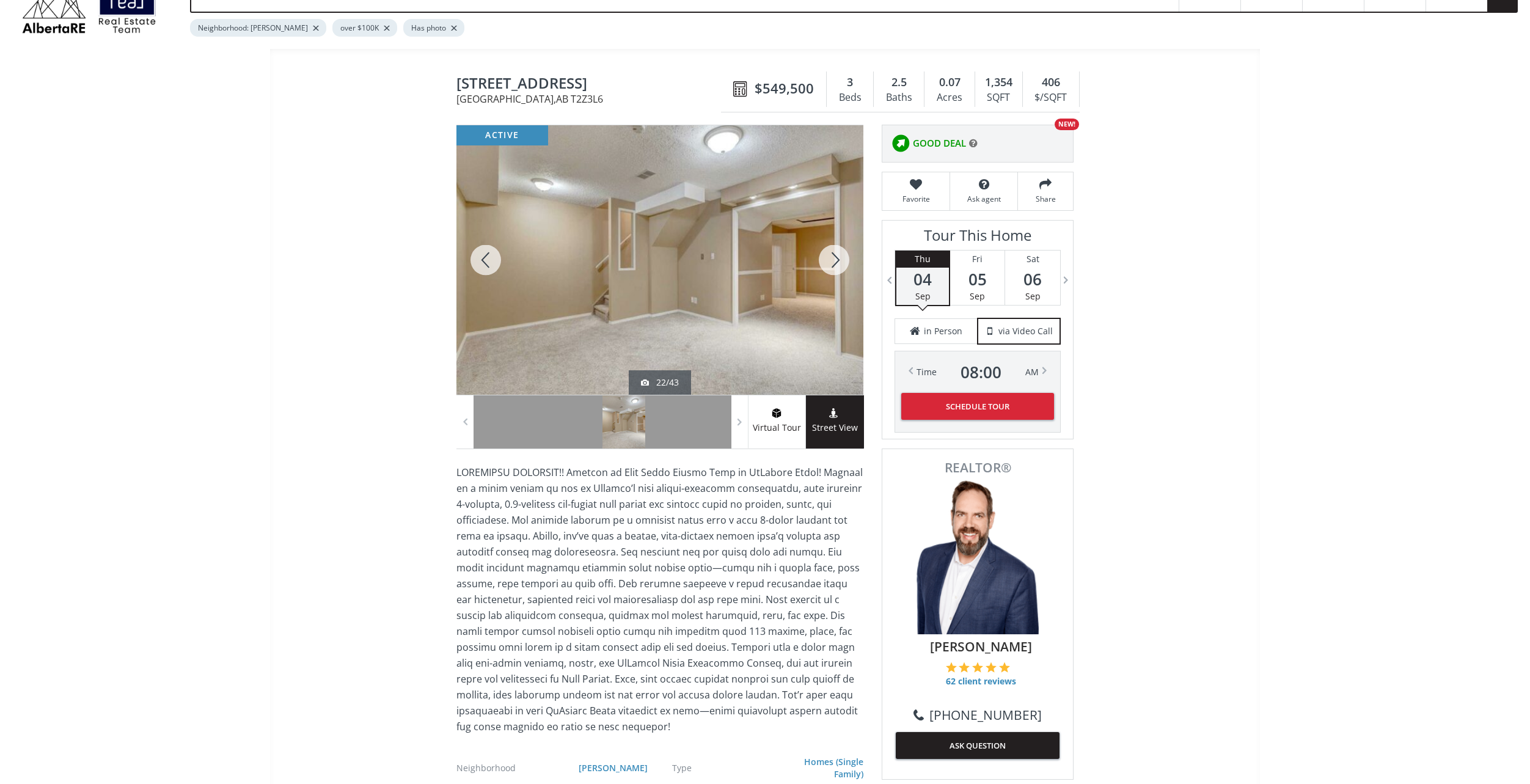
click at [490, 251] on div at bounding box center [486, 260] width 59 height 269
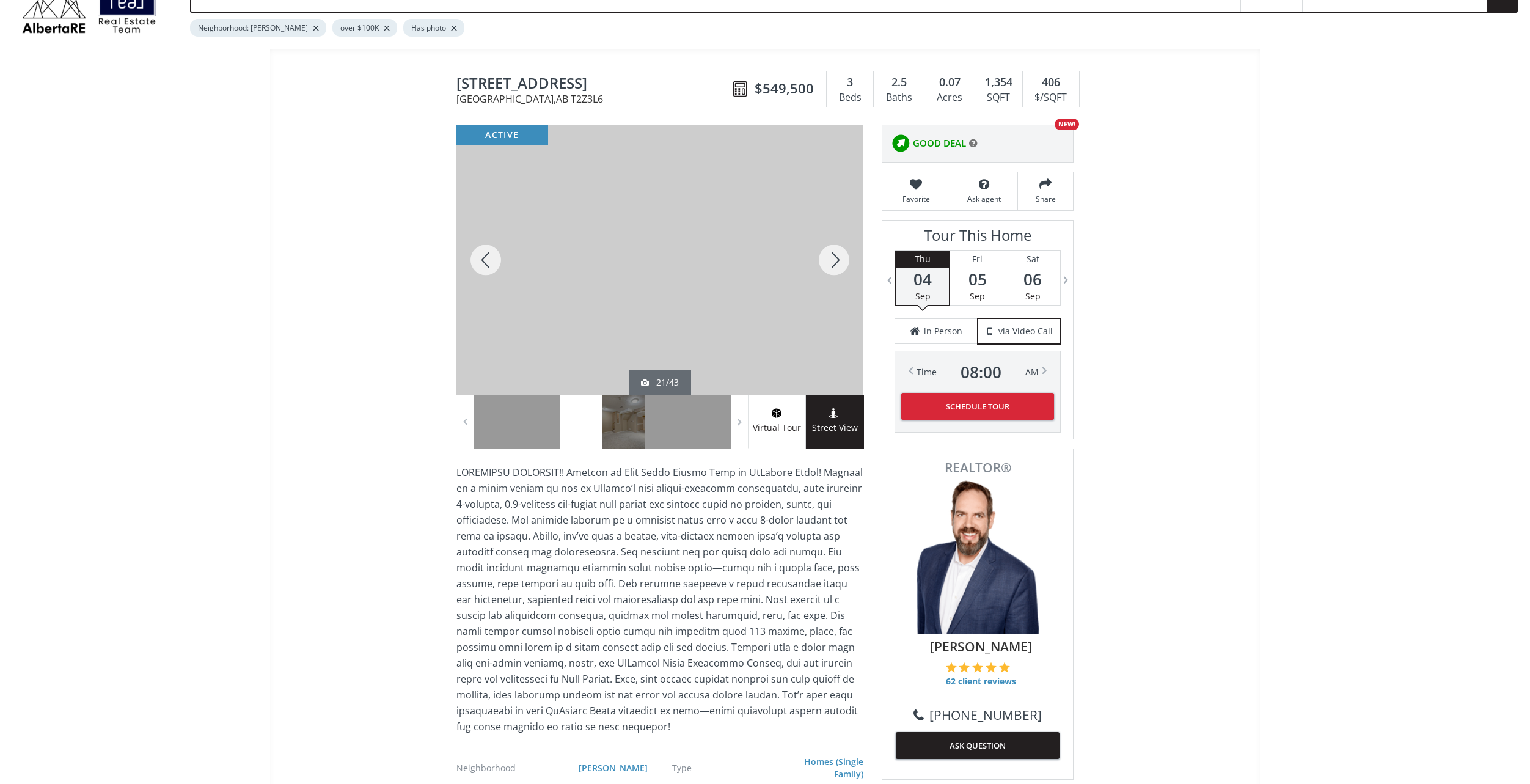
click at [490, 251] on div at bounding box center [486, 260] width 59 height 269
click at [838, 262] on div at bounding box center [834, 260] width 59 height 269
click at [836, 262] on div at bounding box center [834, 260] width 59 height 269
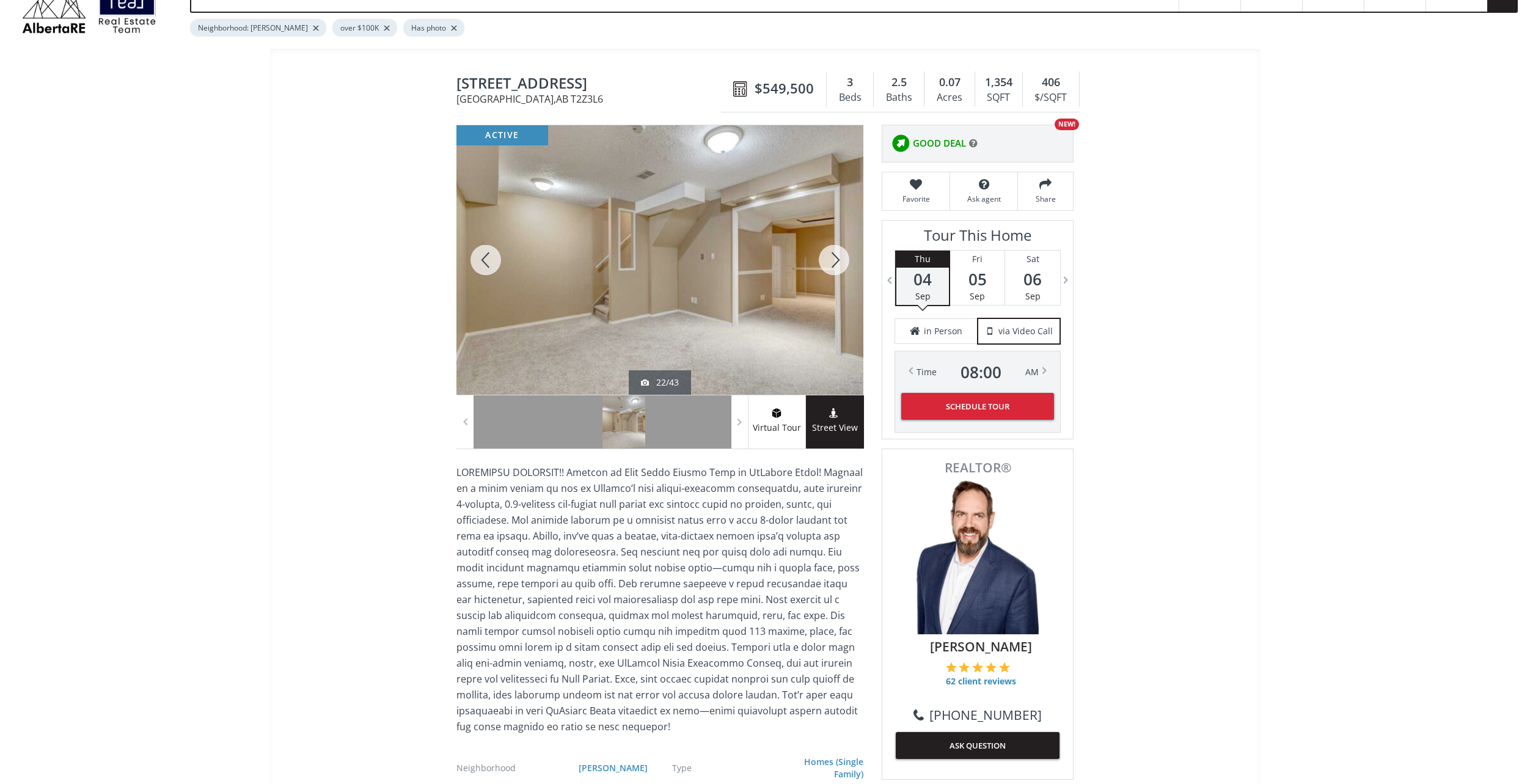
click at [833, 260] on div at bounding box center [834, 260] width 59 height 269
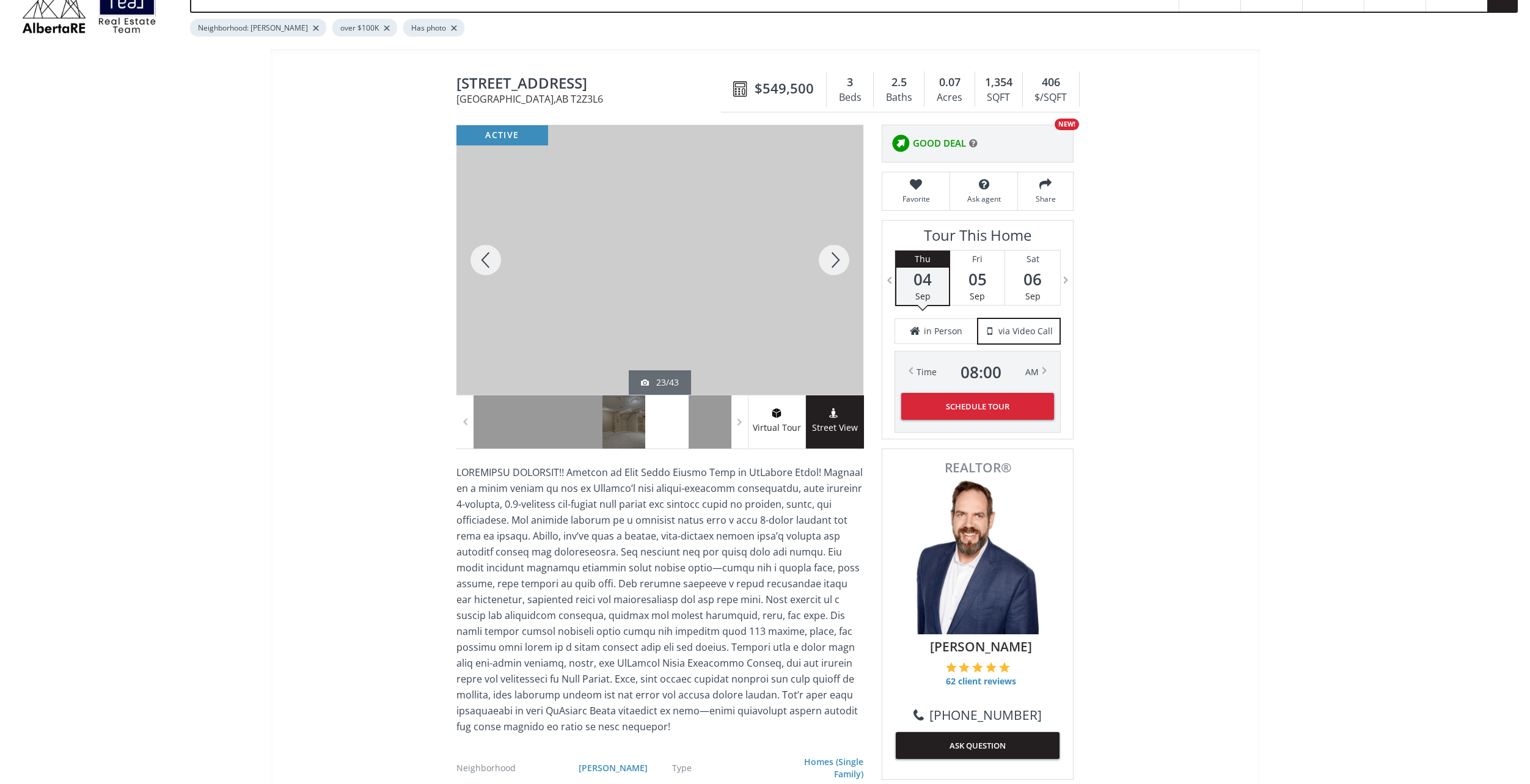
click at [833, 259] on div at bounding box center [834, 260] width 59 height 269
click at [832, 259] on div at bounding box center [834, 260] width 59 height 269
click at [481, 248] on div at bounding box center [486, 260] width 59 height 269
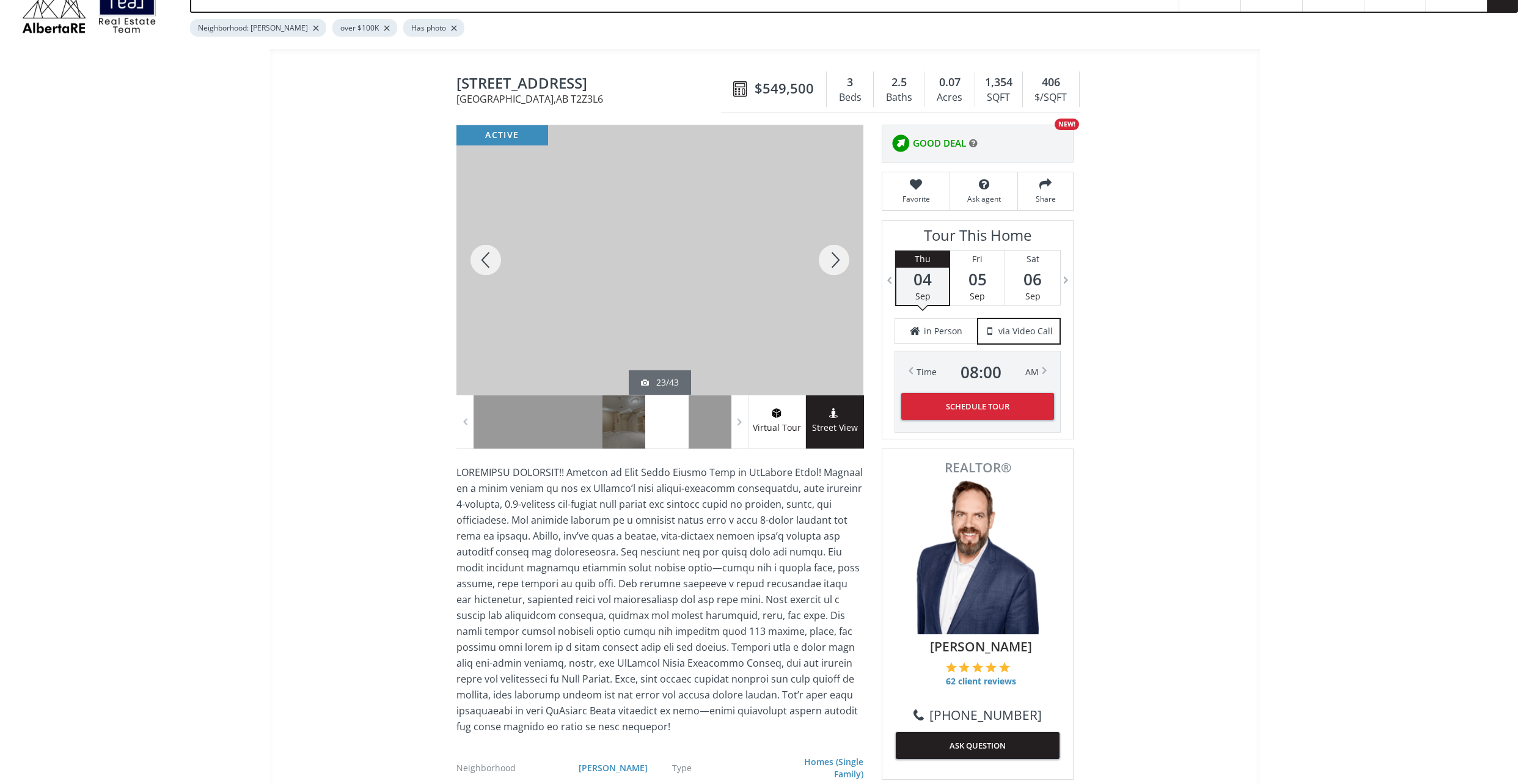
click at [481, 248] on div at bounding box center [486, 260] width 59 height 269
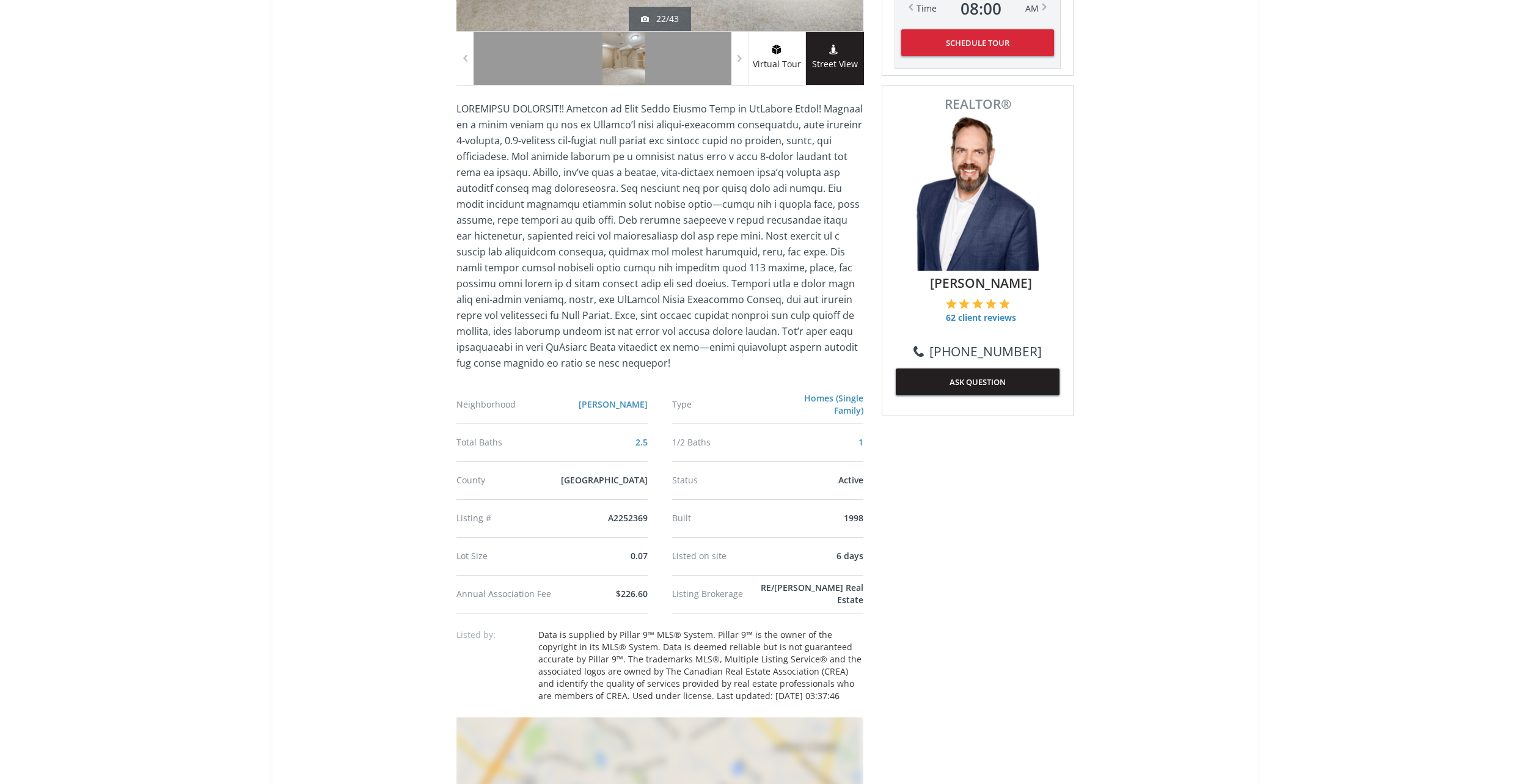
scroll to position [427, 0]
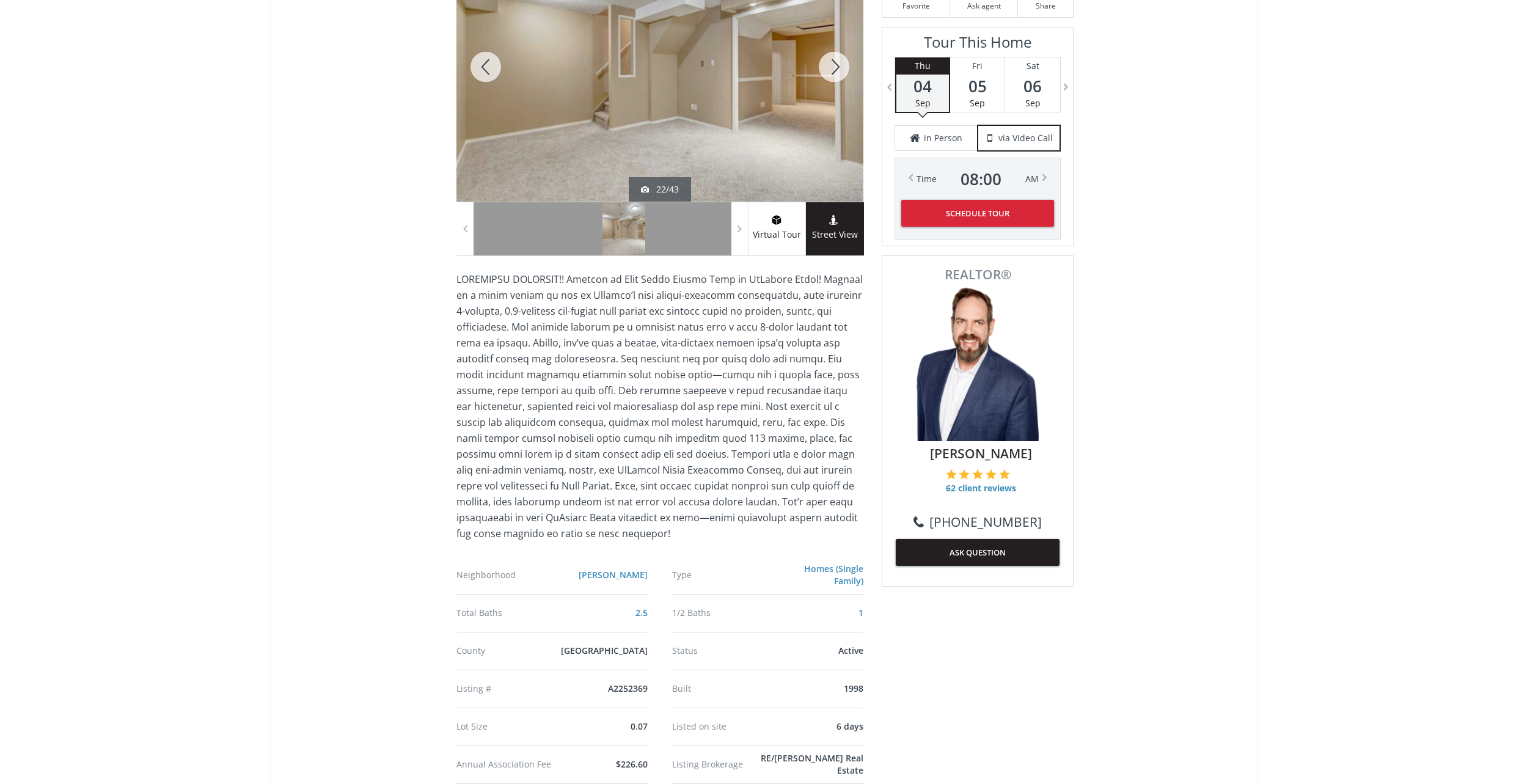
drag, startPoint x: 347, startPoint y: 334, endPoint x: 366, endPoint y: 225, distance: 110.6
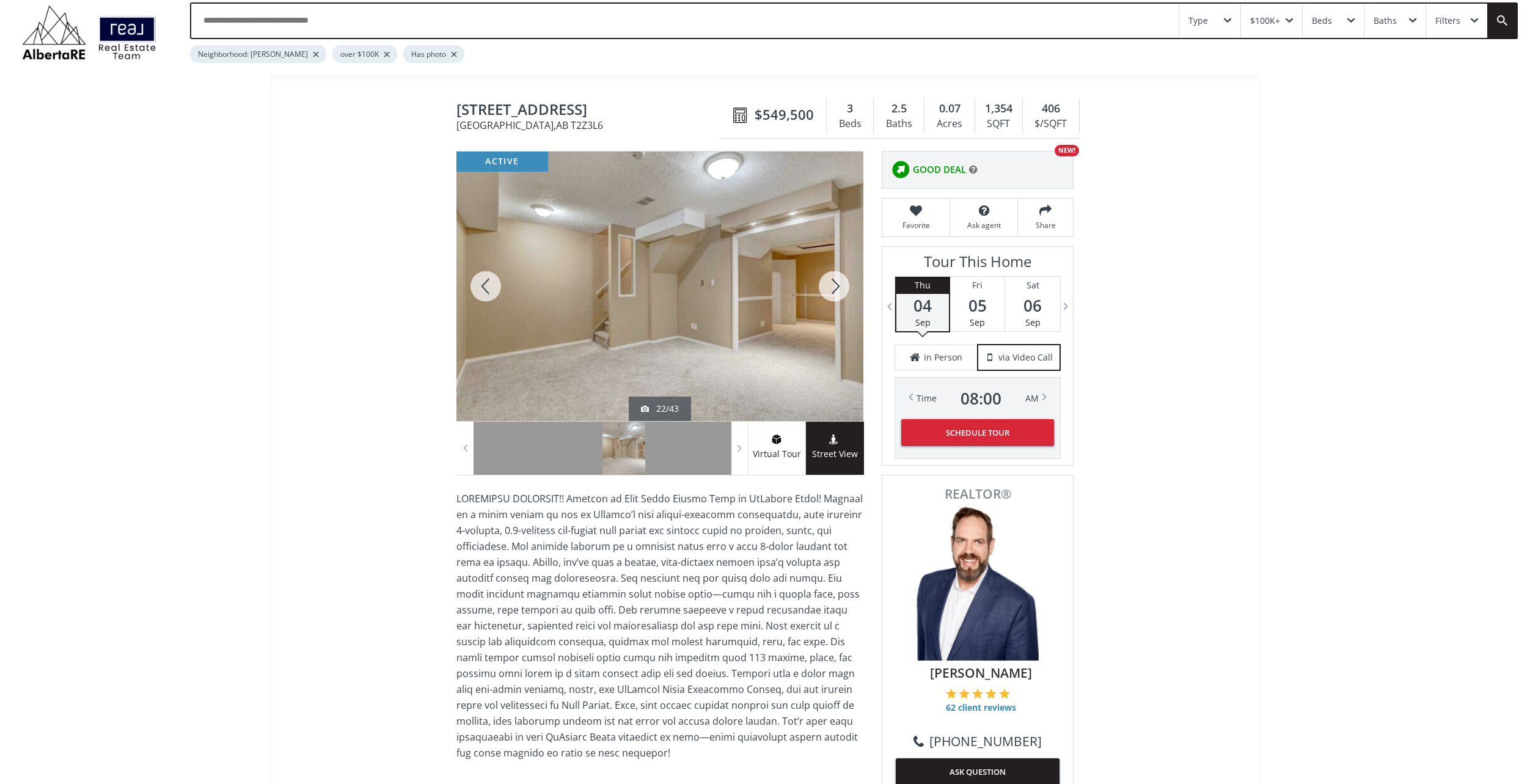
scroll to position [0, 0]
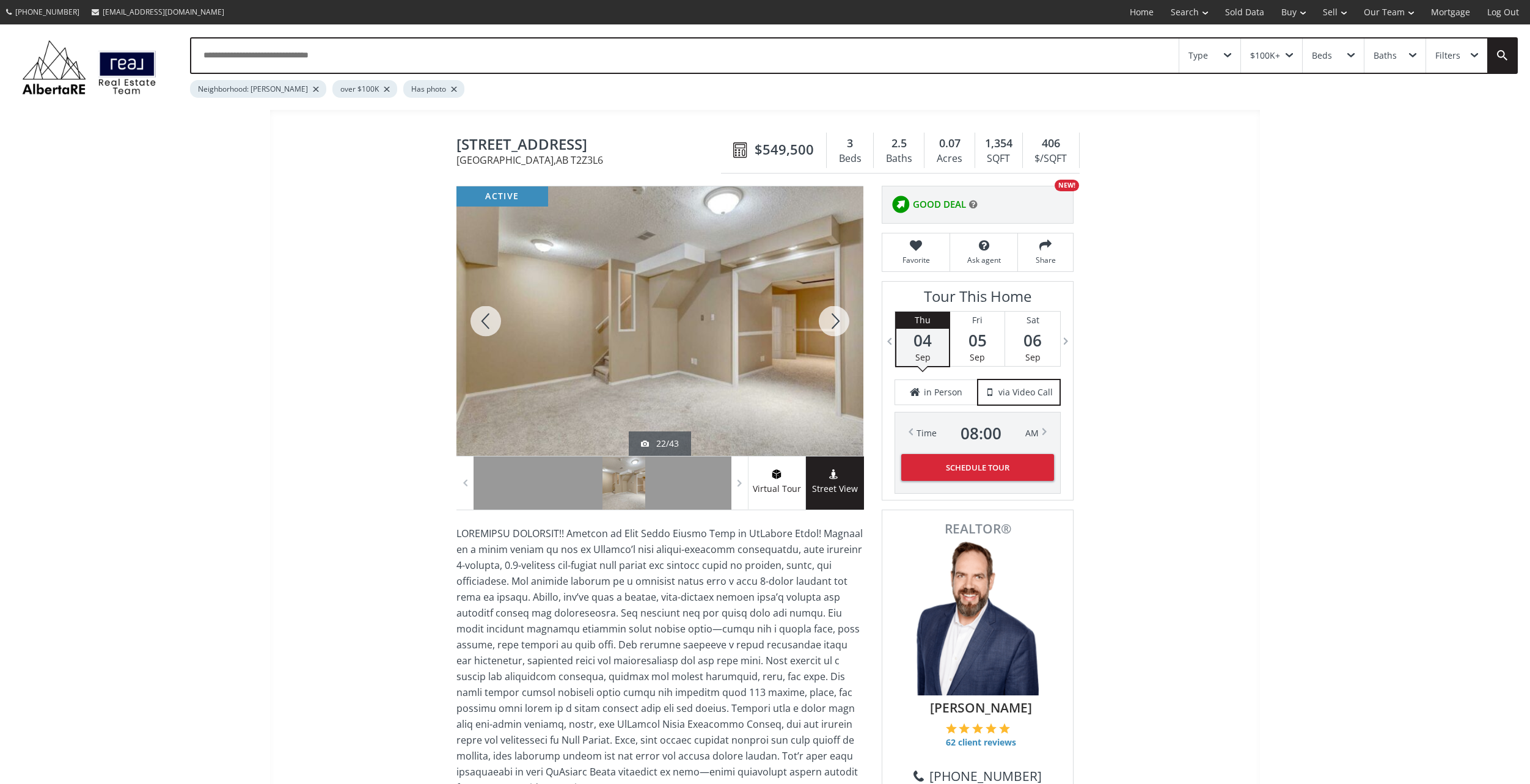
drag, startPoint x: 365, startPoint y: 524, endPoint x: 512, endPoint y: 375, distance: 209.3
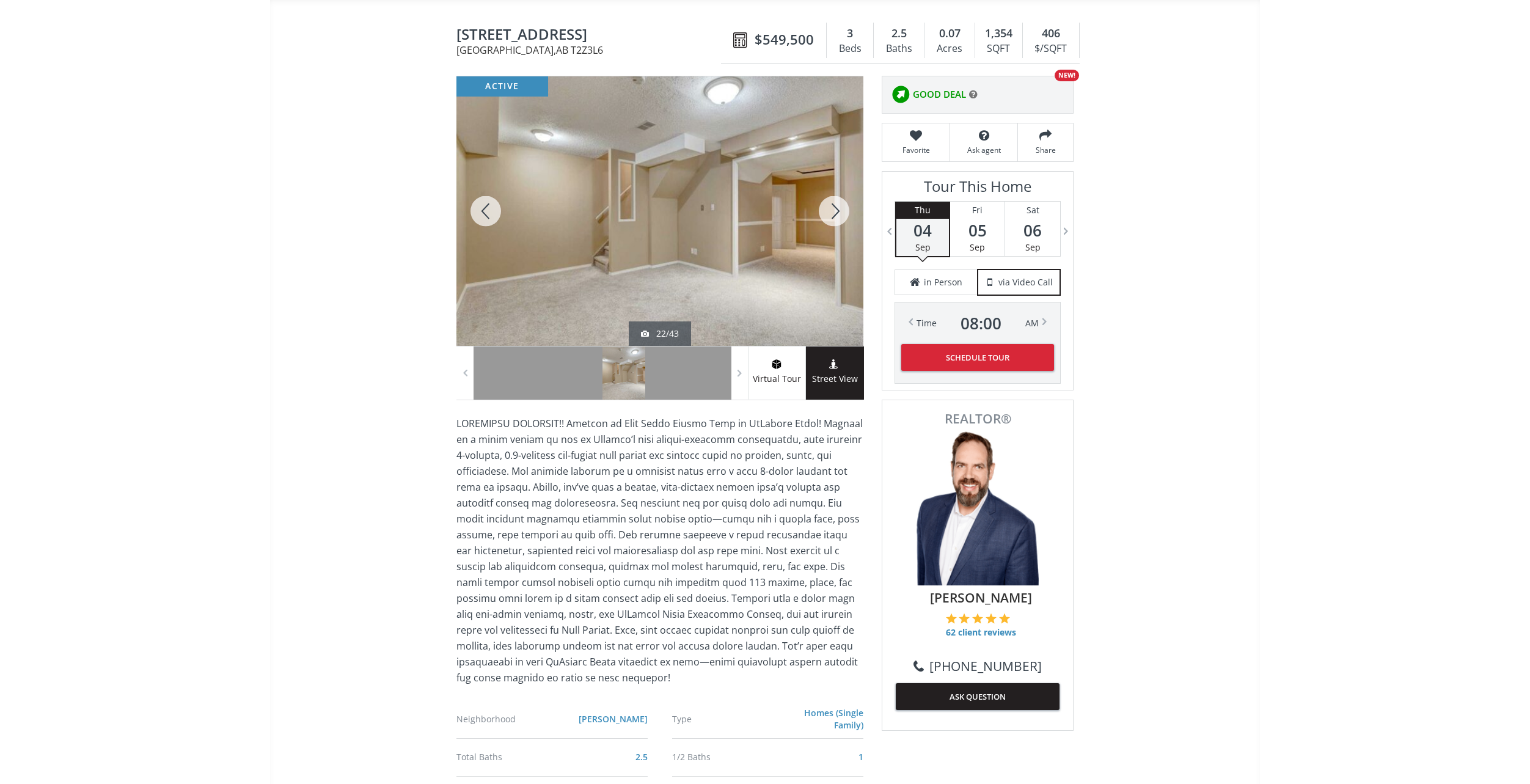
scroll to position [117, 0]
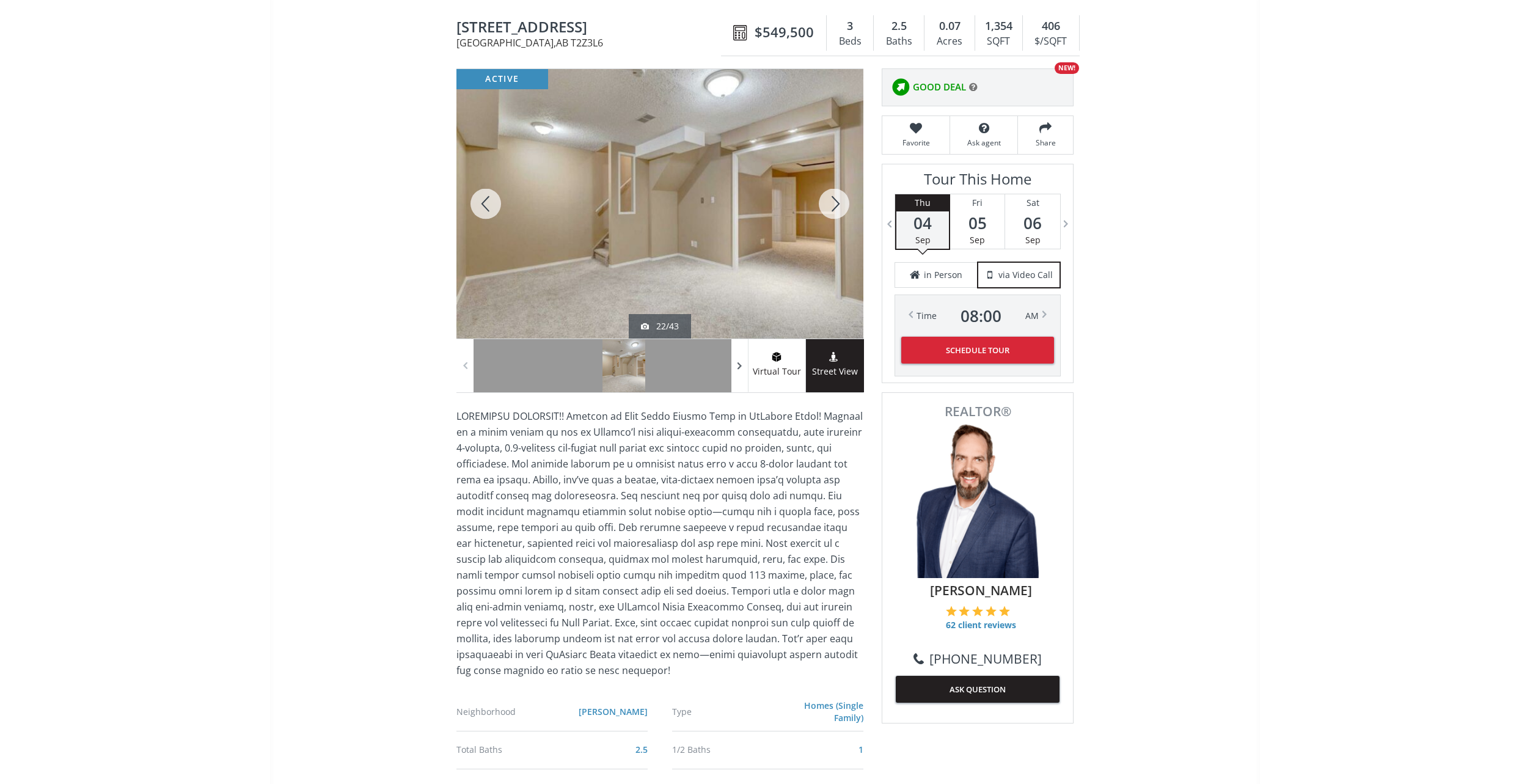
click at [742, 375] on span at bounding box center [740, 366] width 12 height 18
click at [740, 373] on span at bounding box center [740, 366] width 12 height 18
click at [737, 375] on div at bounding box center [740, 366] width 17 height 53
click at [737, 375] on div at bounding box center [740, 366] width 17 height 53
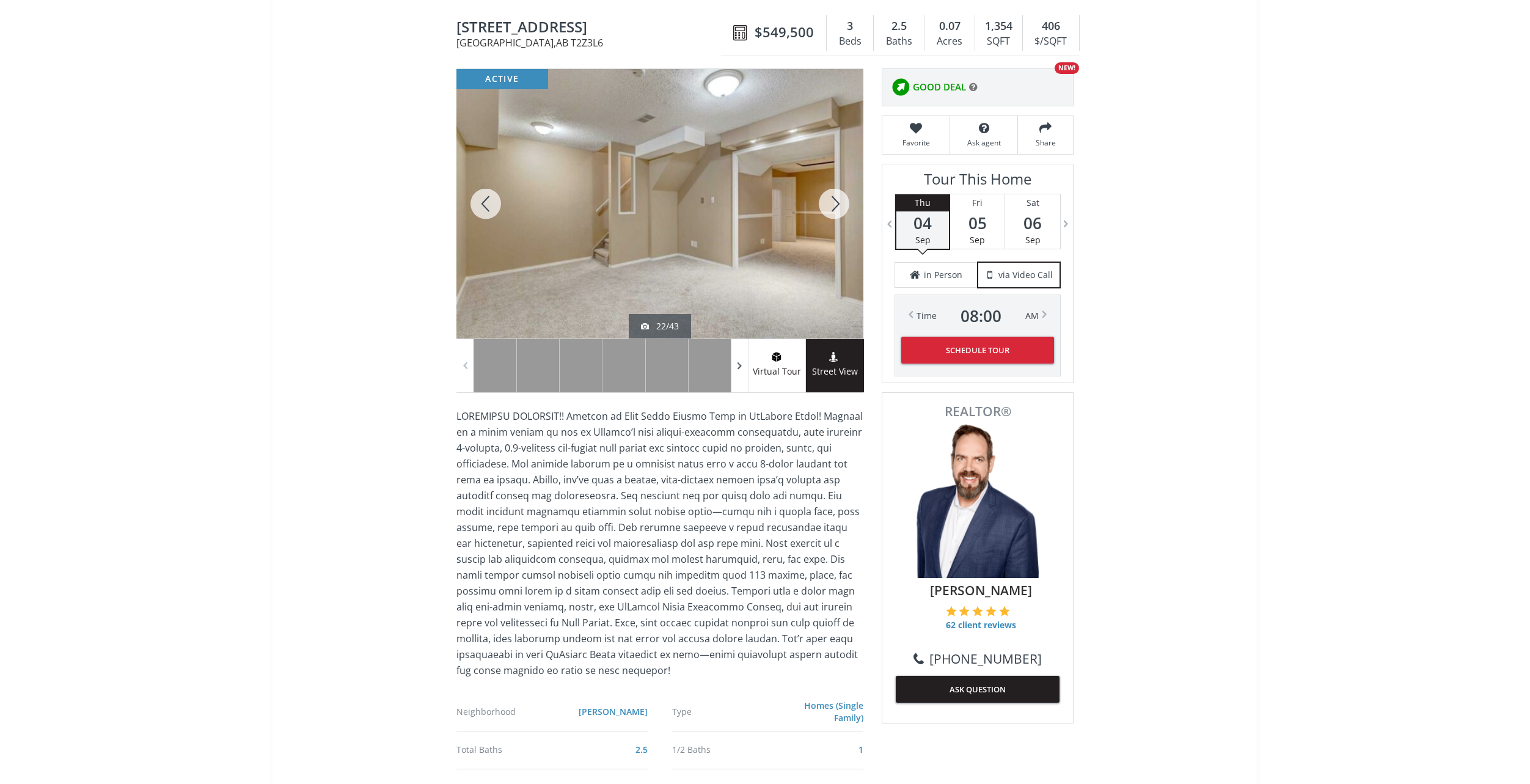
click at [737, 375] on div at bounding box center [740, 366] width 17 height 53
click at [571, 373] on div at bounding box center [581, 366] width 43 height 53
